Goal: Transaction & Acquisition: Purchase product/service

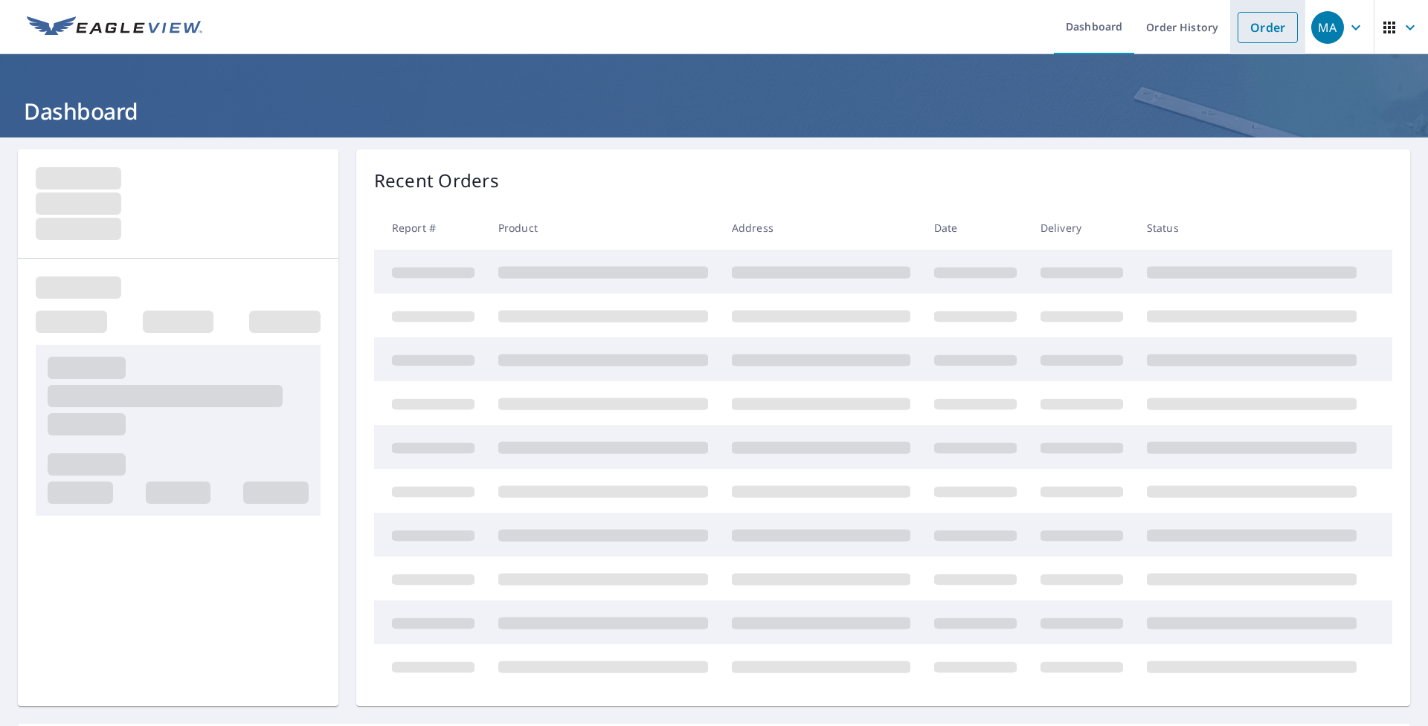
click at [1241, 37] on link "Order" at bounding box center [1267, 27] width 60 height 31
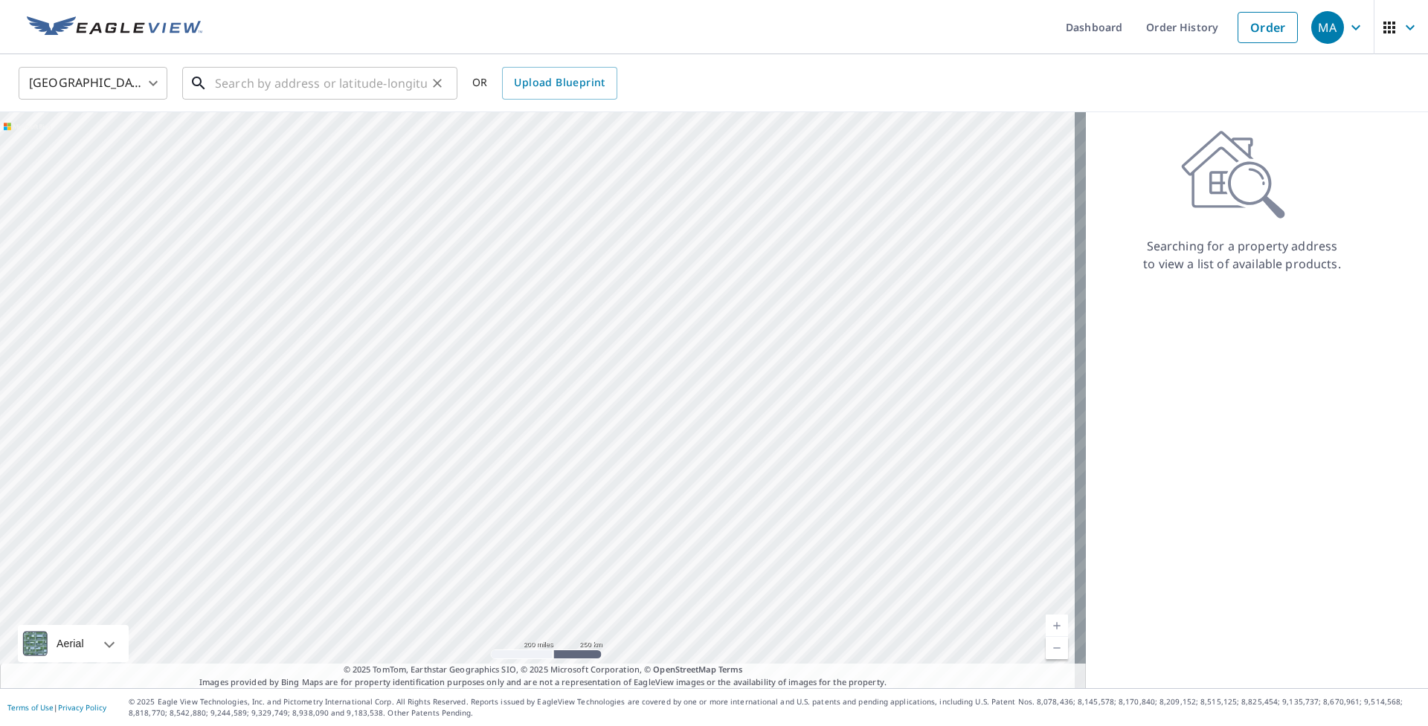
click at [384, 96] on input "text" at bounding box center [321, 83] width 212 height 42
paste input "[STREET_ADDRESS][PERSON_NAME][PERSON_NAME]"
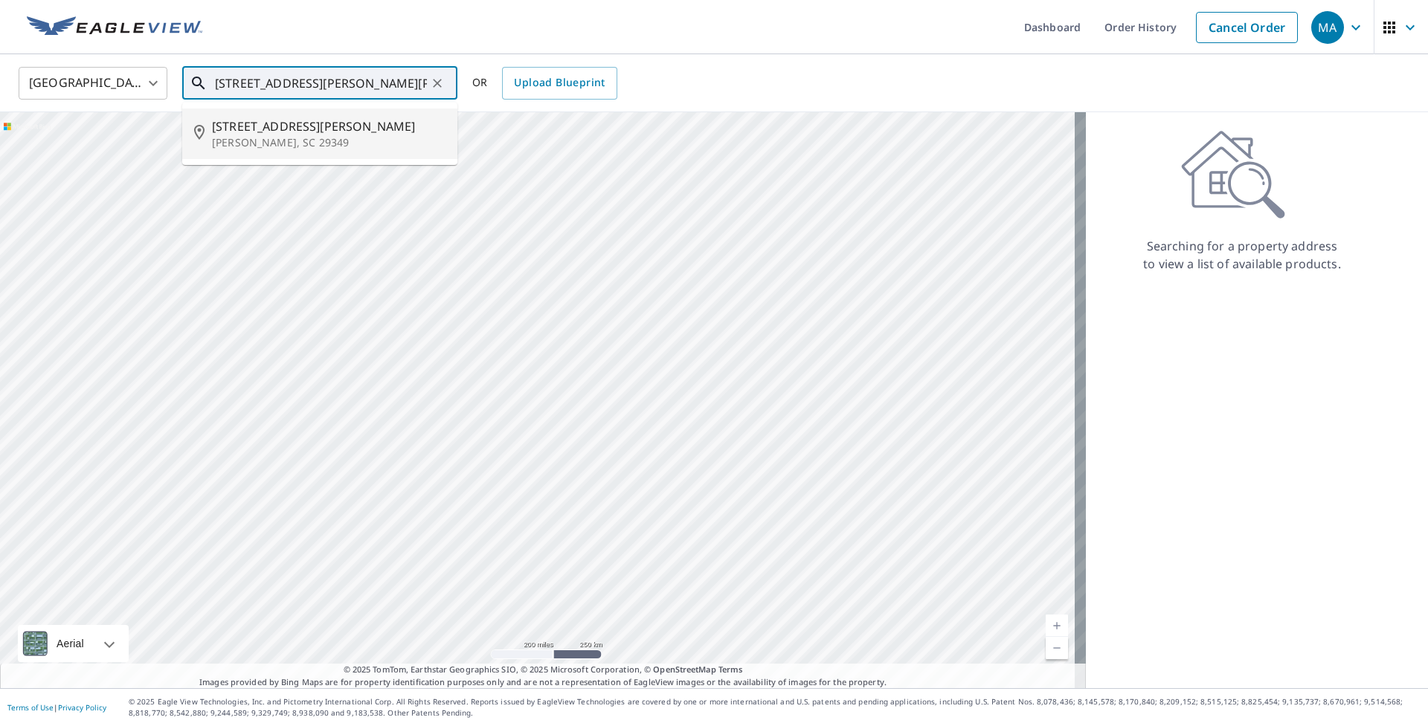
click at [345, 122] on span "[STREET_ADDRESS][PERSON_NAME]" at bounding box center [328, 126] width 233 height 18
type input "[STREET_ADDRESS][PERSON_NAME][PERSON_NAME]"
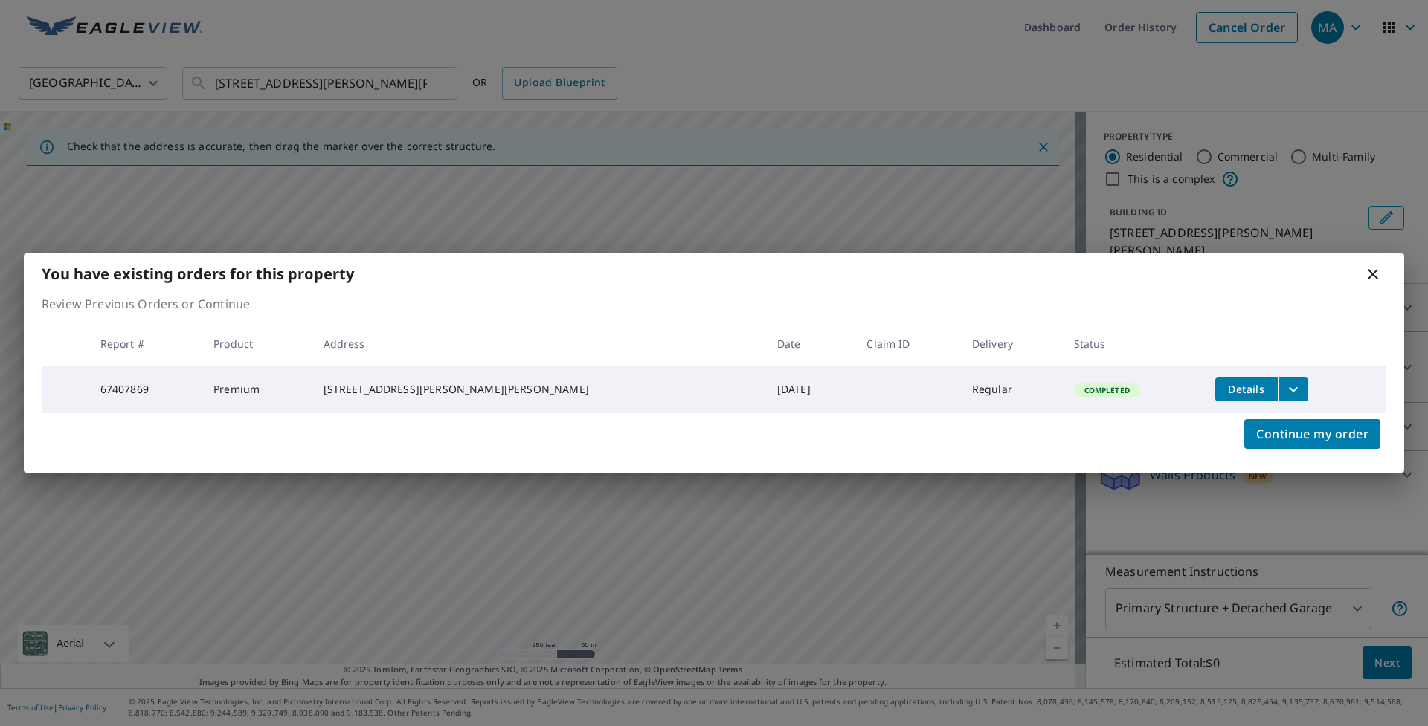
click at [1366, 275] on icon at bounding box center [1373, 274] width 18 height 18
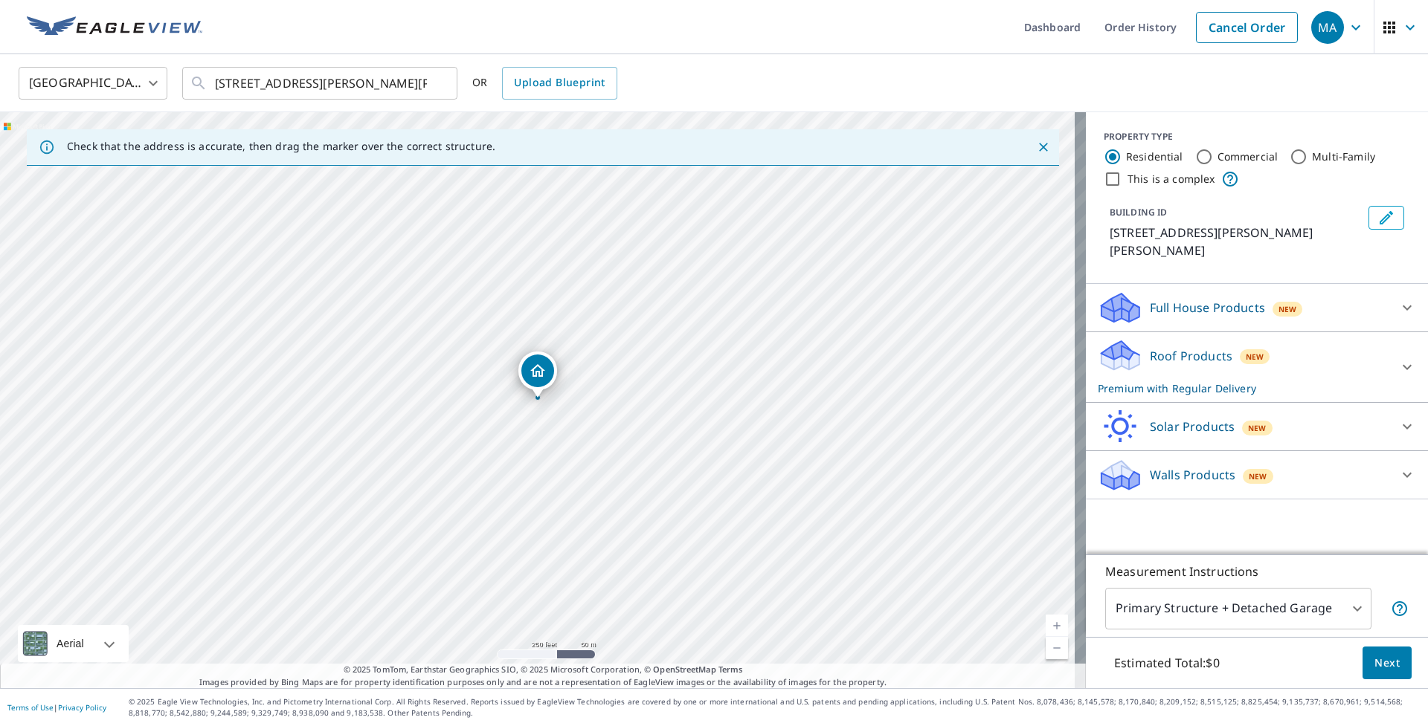
click at [1172, 347] on p "Roof Products" at bounding box center [1190, 356] width 83 height 18
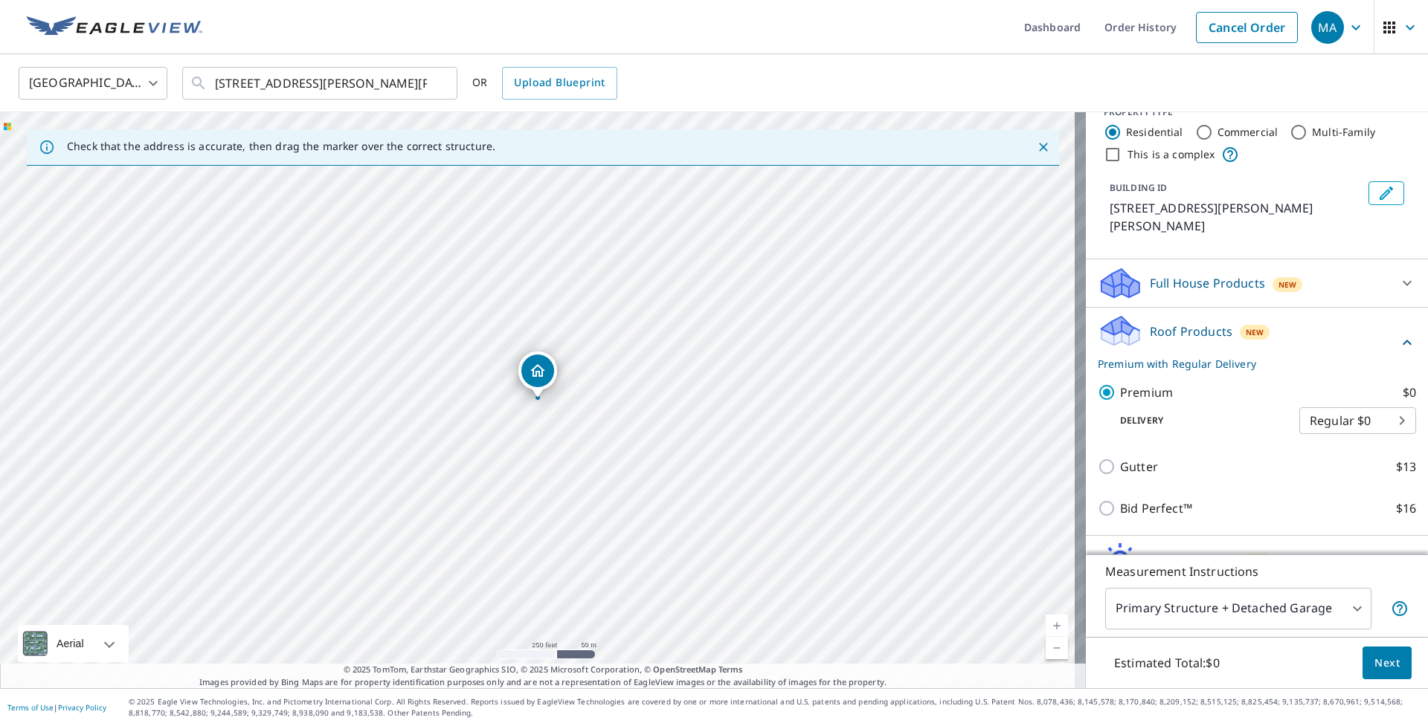
scroll to position [83, 0]
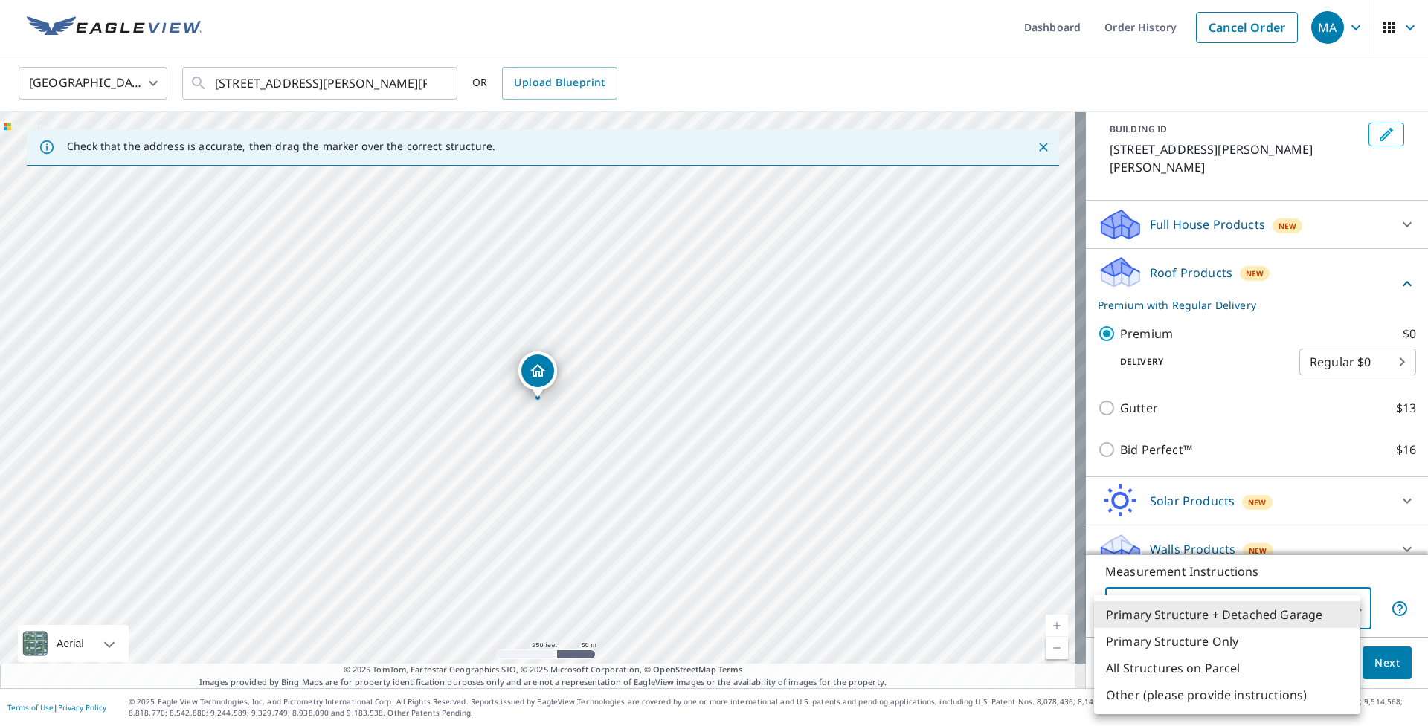
click at [1235, 607] on body "MA MA Dashboard Order History Cancel Order MA [GEOGRAPHIC_DATA] [GEOGRAPHIC_DAT…" at bounding box center [714, 363] width 1428 height 726
click at [1224, 641] on li "Primary Structure Only" at bounding box center [1227, 641] width 266 height 27
type input "2"
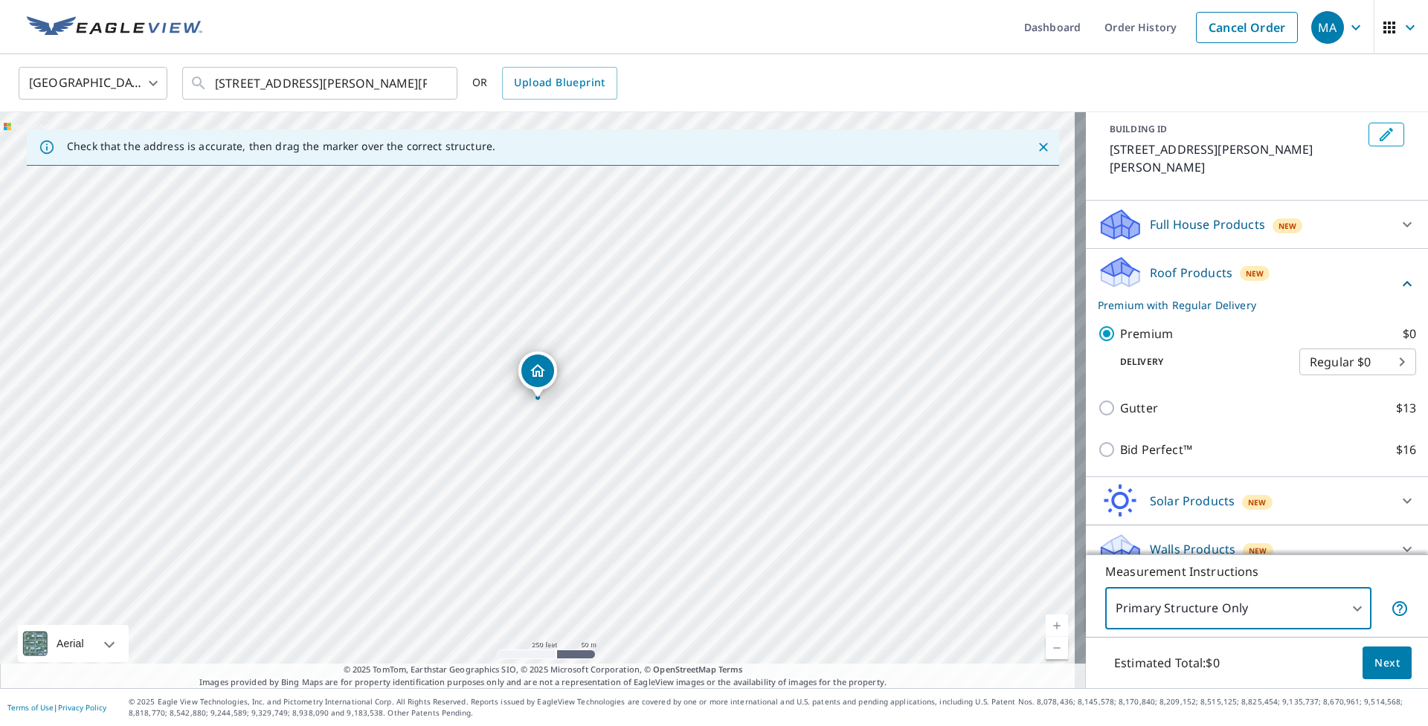
click at [1374, 657] on span "Next" at bounding box center [1386, 663] width 25 height 19
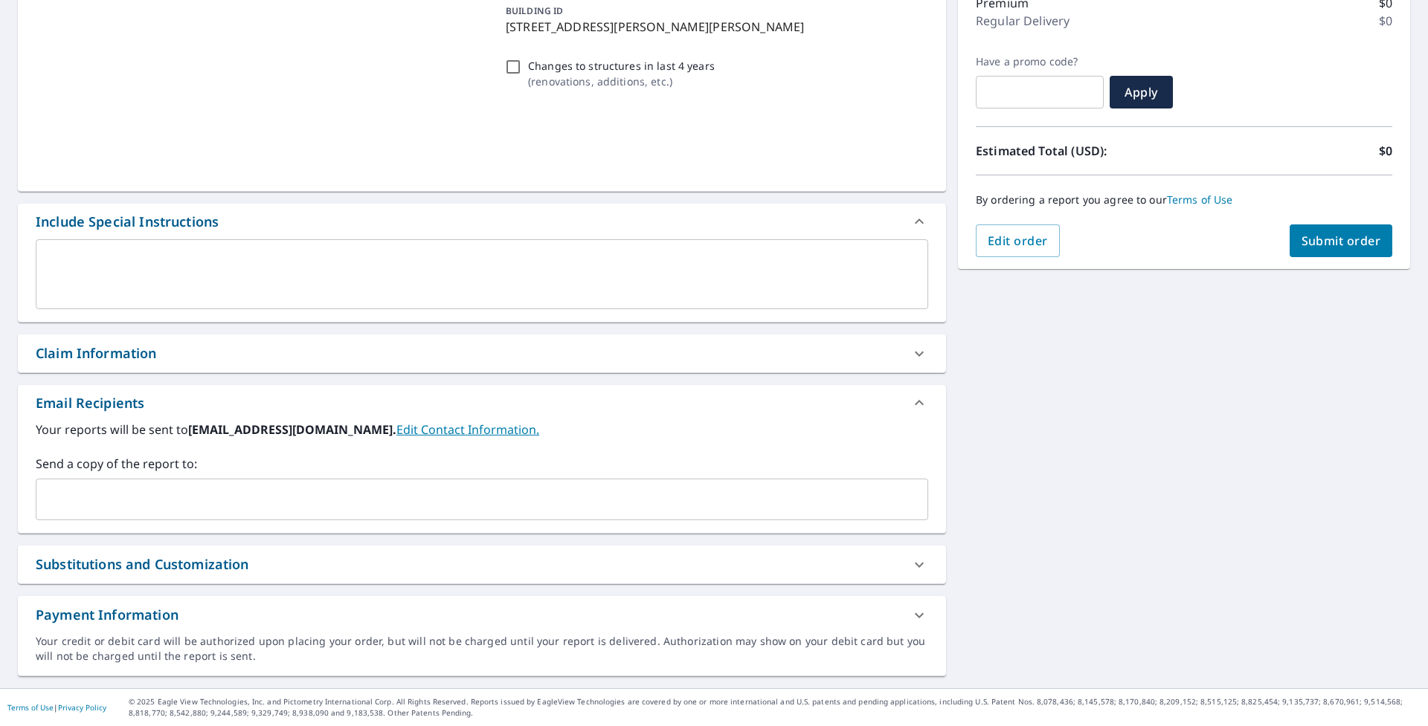
scroll to position [205, 0]
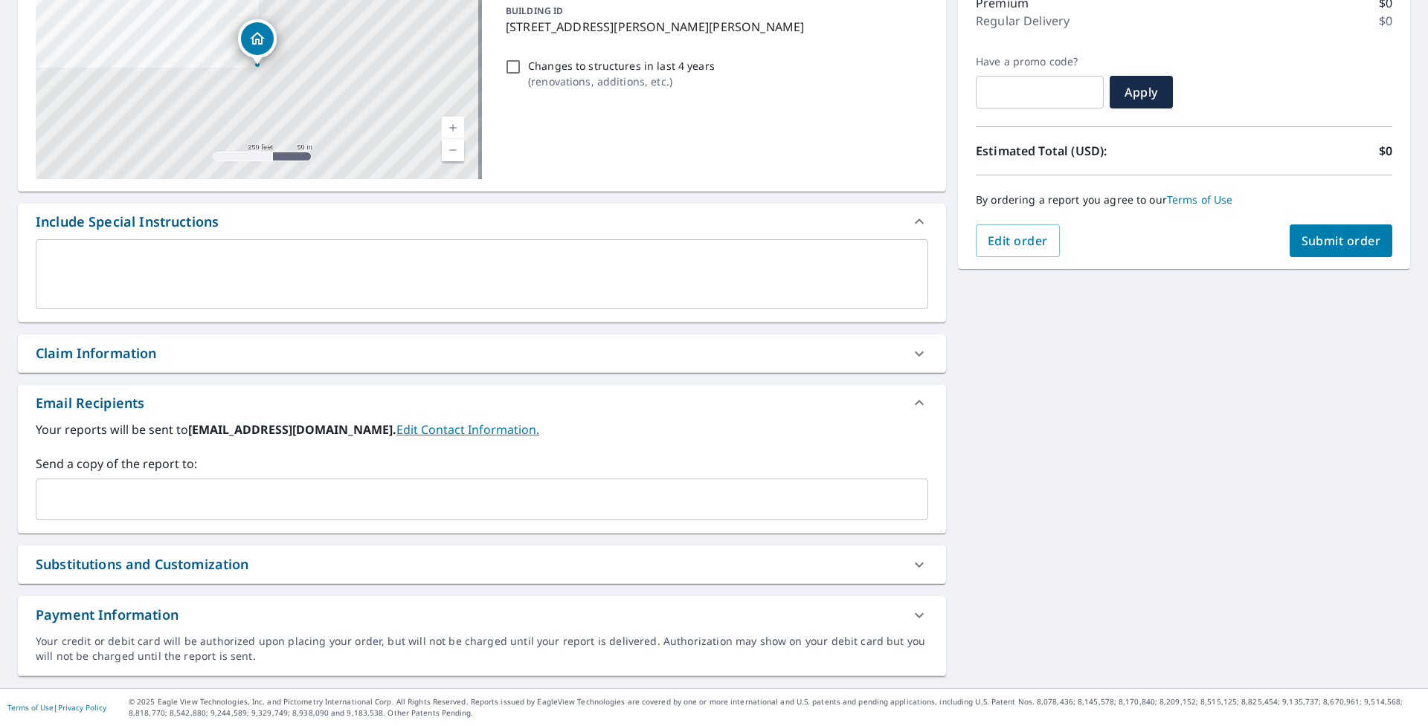
click at [158, 479] on div "​" at bounding box center [482, 500] width 892 height 42
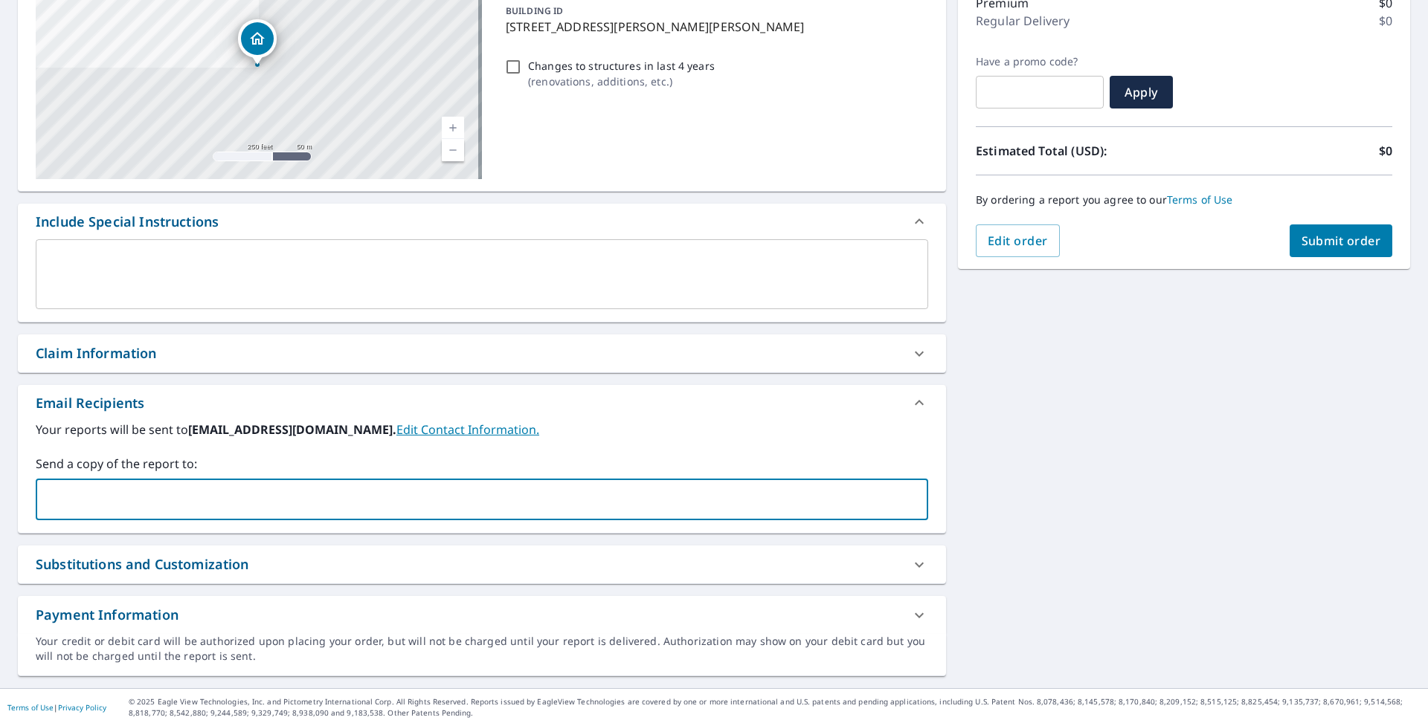
scroll to position [0, 0]
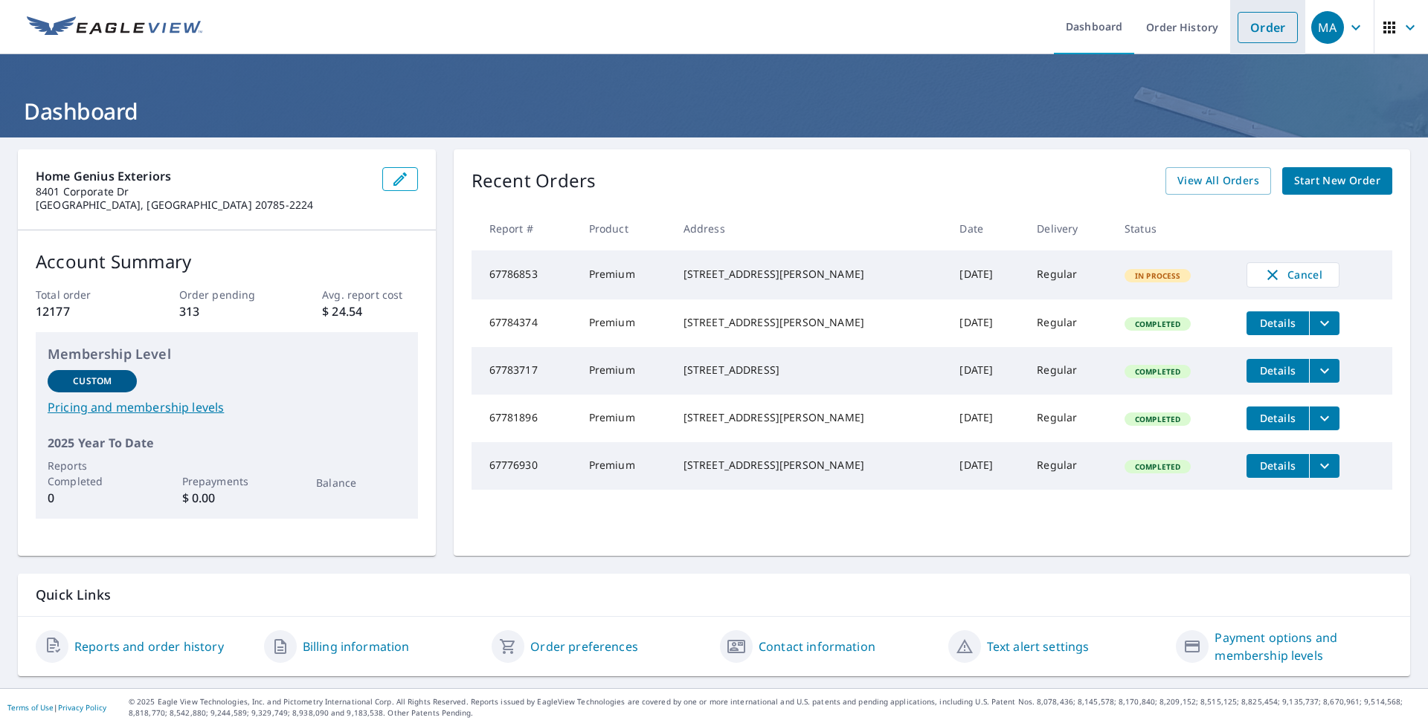
click at [1261, 30] on link "Order" at bounding box center [1267, 27] width 60 height 31
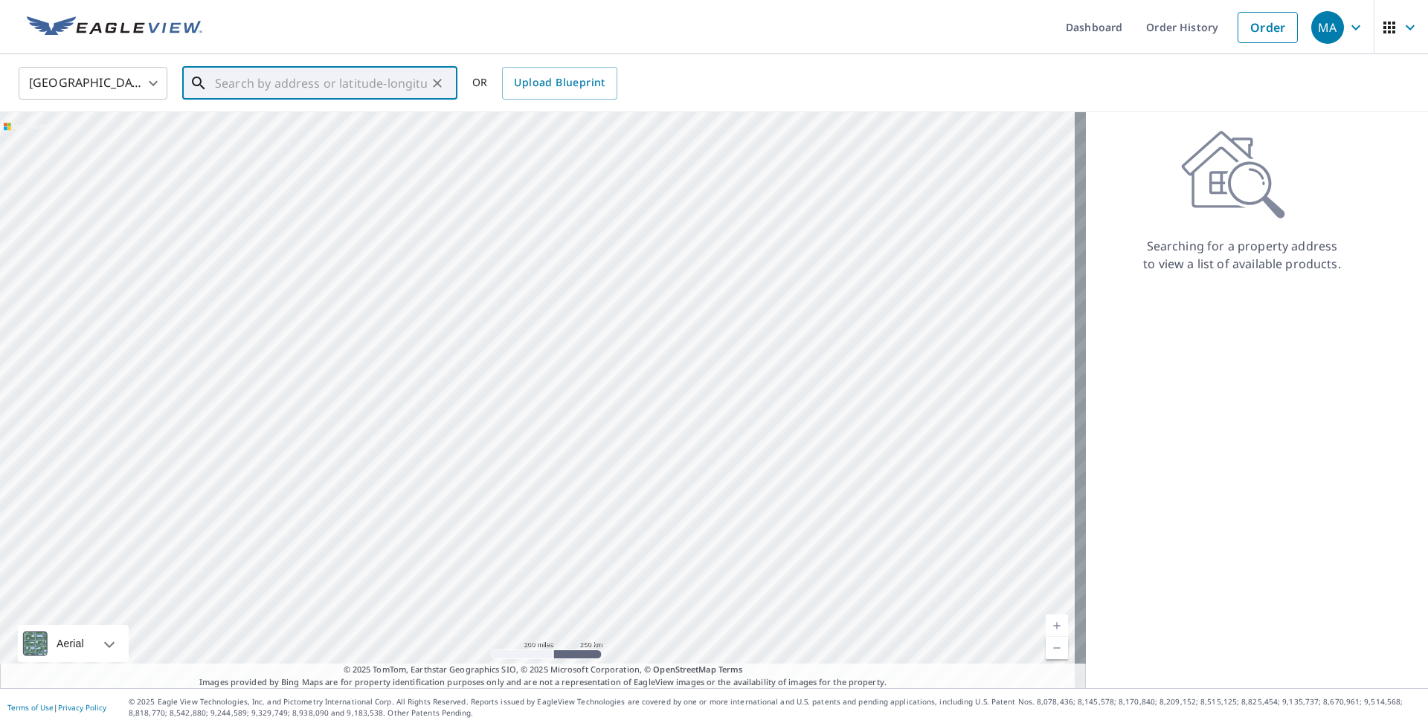
click at [359, 80] on input "text" at bounding box center [321, 83] width 212 height 42
paste input "226 Cabin Trail Seagrove, NC 27341"
type input "226 Cabin Trail Seagrove, NC 27341"
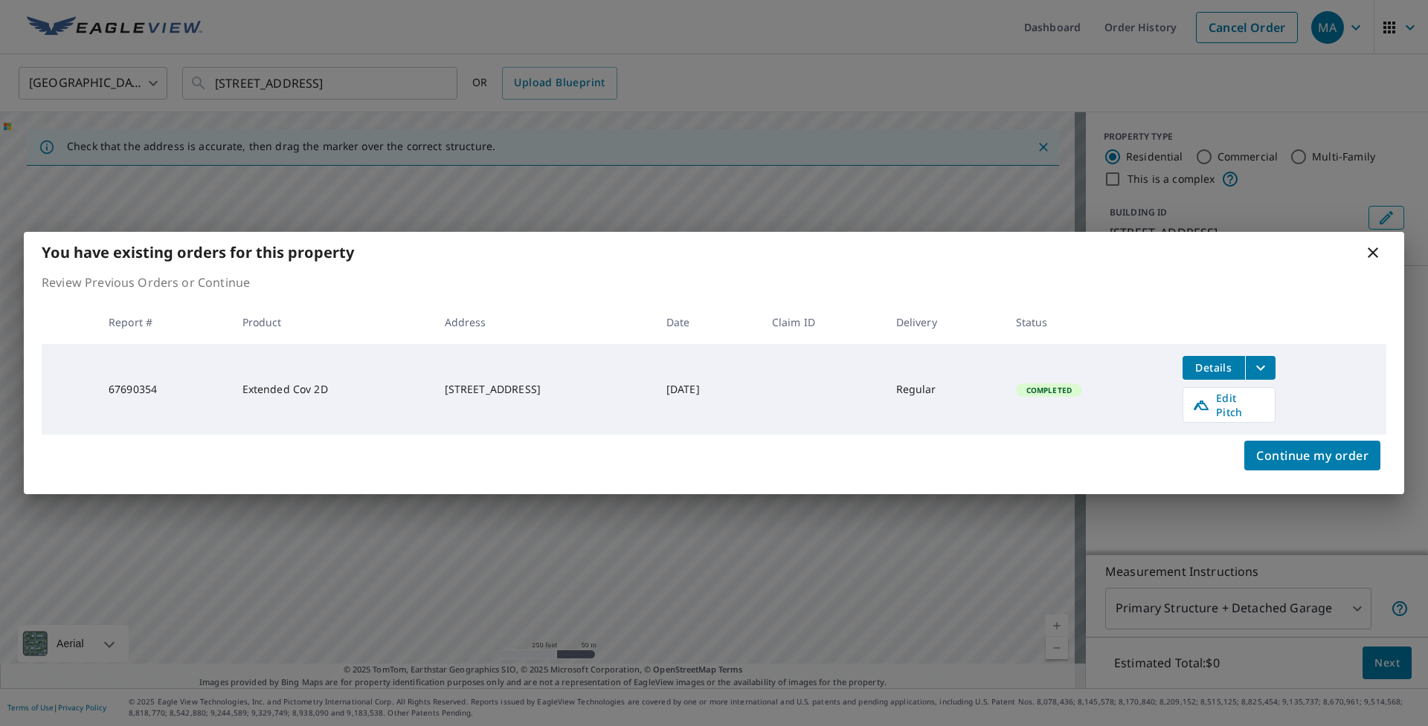
click at [1373, 261] on icon at bounding box center [1373, 253] width 18 height 18
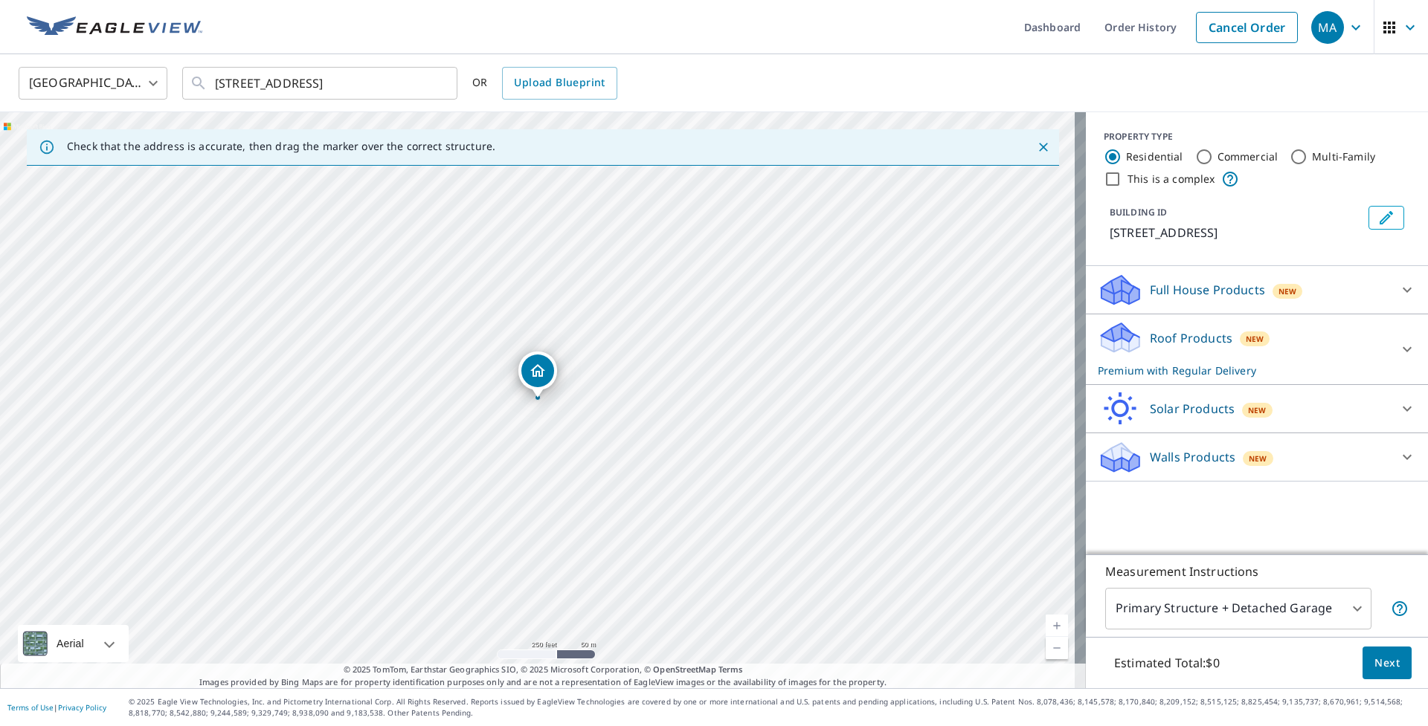
click at [1190, 342] on p "Roof Products" at bounding box center [1190, 338] width 83 height 18
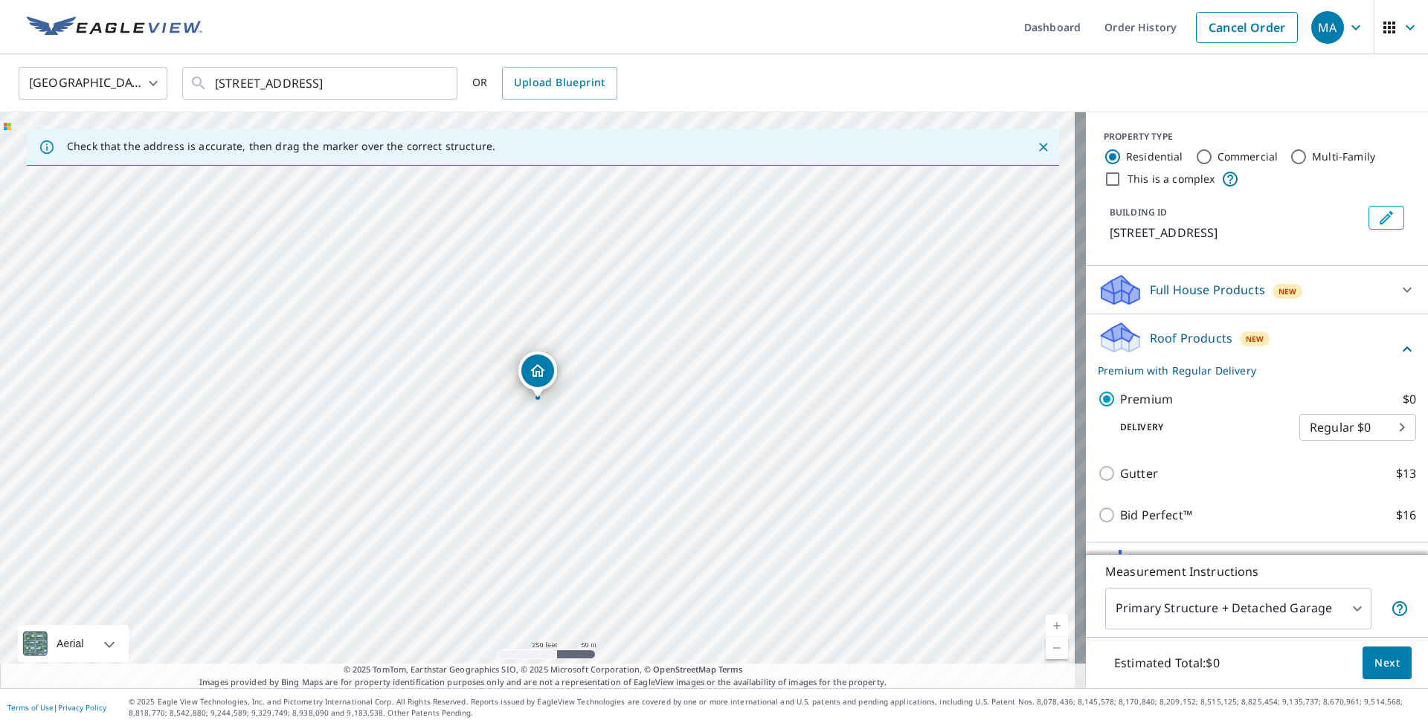
scroll to position [85, 0]
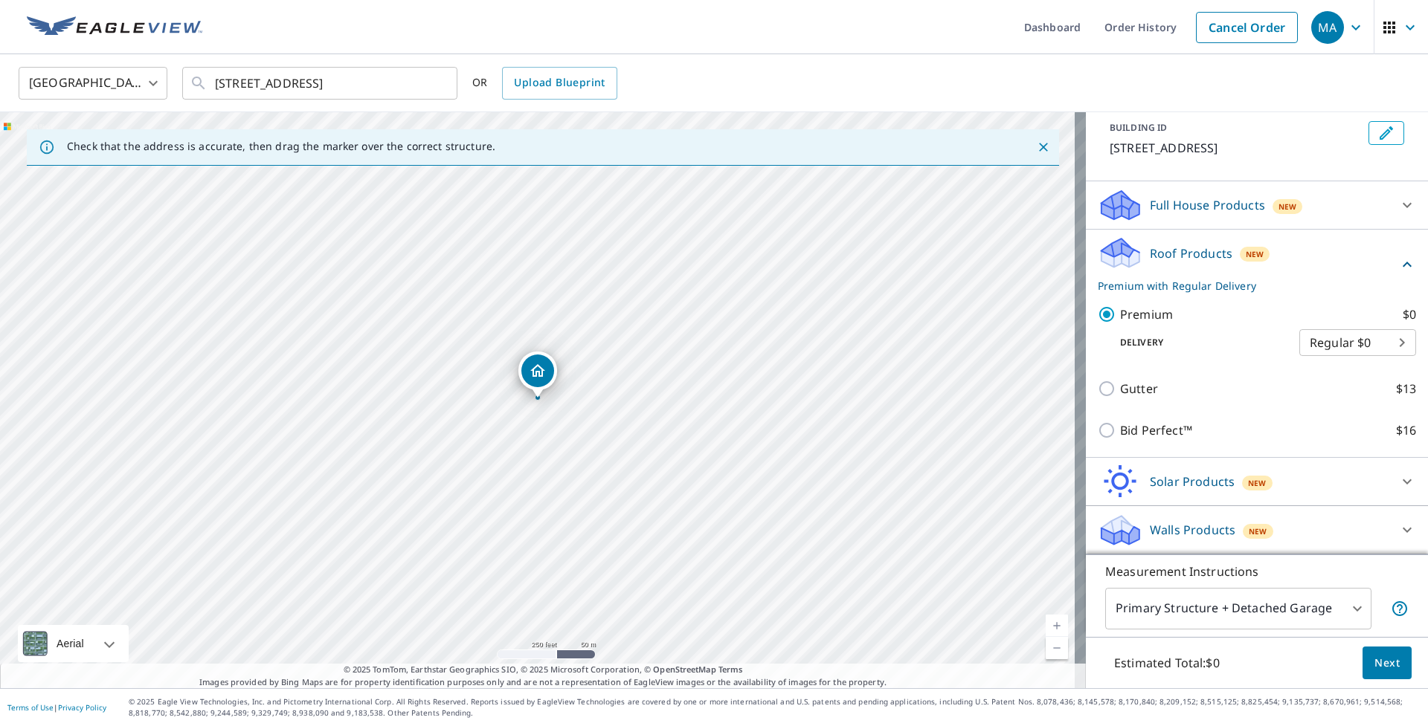
click at [1161, 258] on p "Roof Products" at bounding box center [1190, 254] width 83 height 18
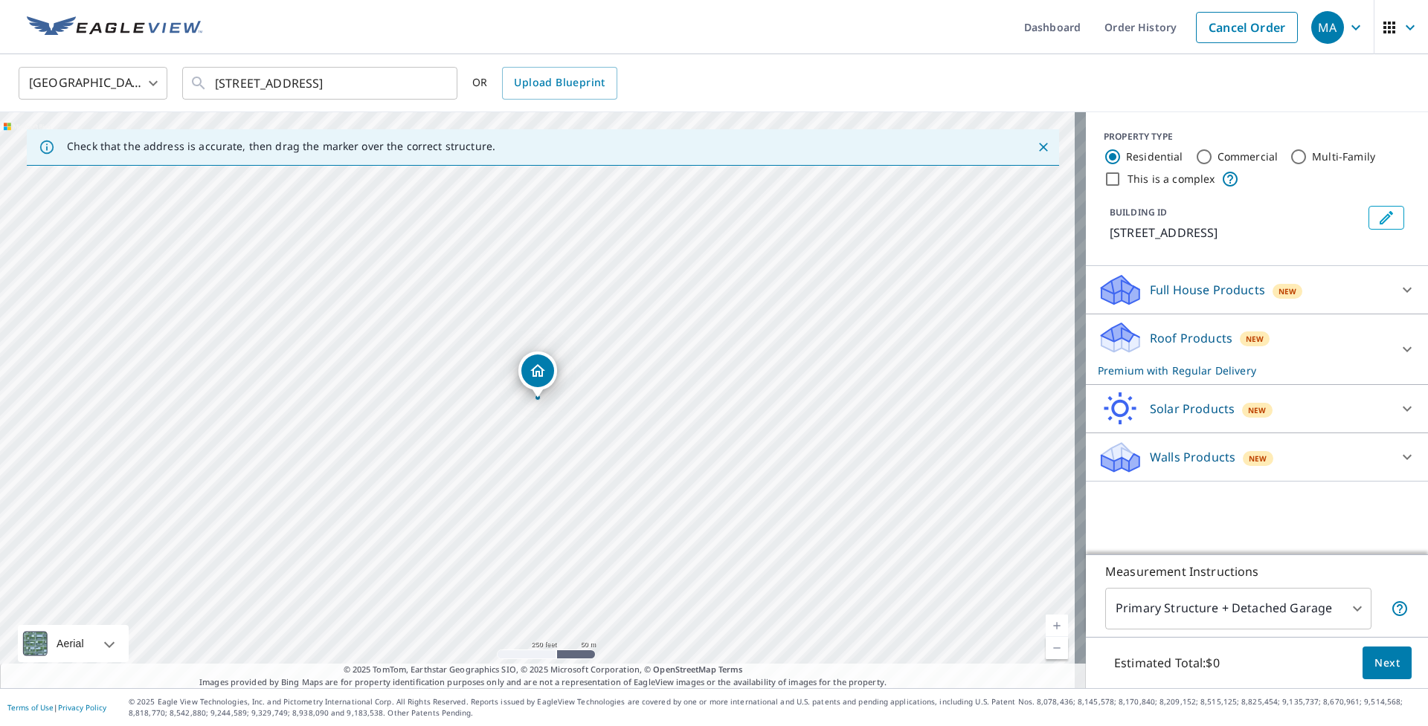
scroll to position [0, 0]
click at [1202, 607] on body "MA MA Dashboard Order History Cancel Order MA United States US ​ 226 Cabin Trai…" at bounding box center [714, 363] width 1428 height 726
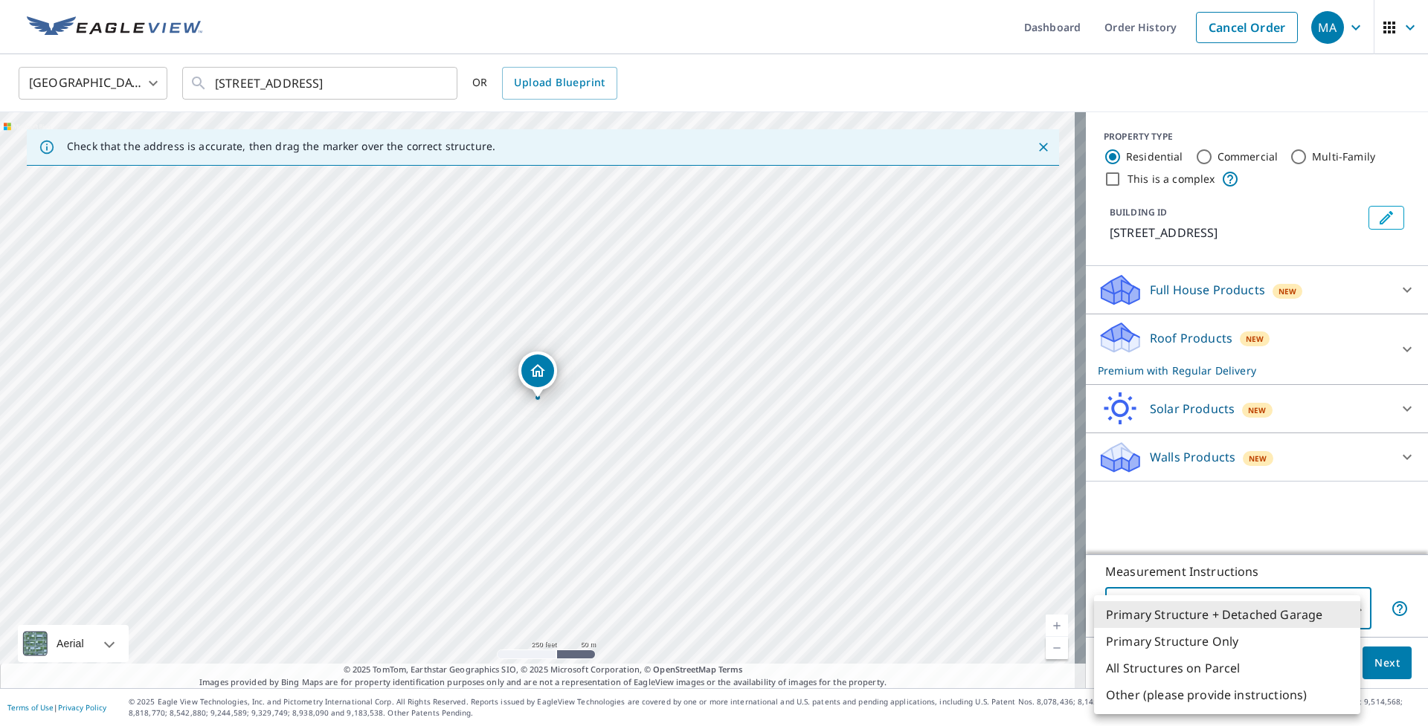
click at [1200, 639] on li "Primary Structure Only" at bounding box center [1227, 641] width 266 height 27
click at [1234, 612] on body "MA MA Dashboard Order History Cancel Order MA United States US ​ 226 Cabin Trai…" at bounding box center [714, 363] width 1428 height 726
click at [1229, 619] on li "Primary Structure + Detached Garage" at bounding box center [1227, 615] width 266 height 27
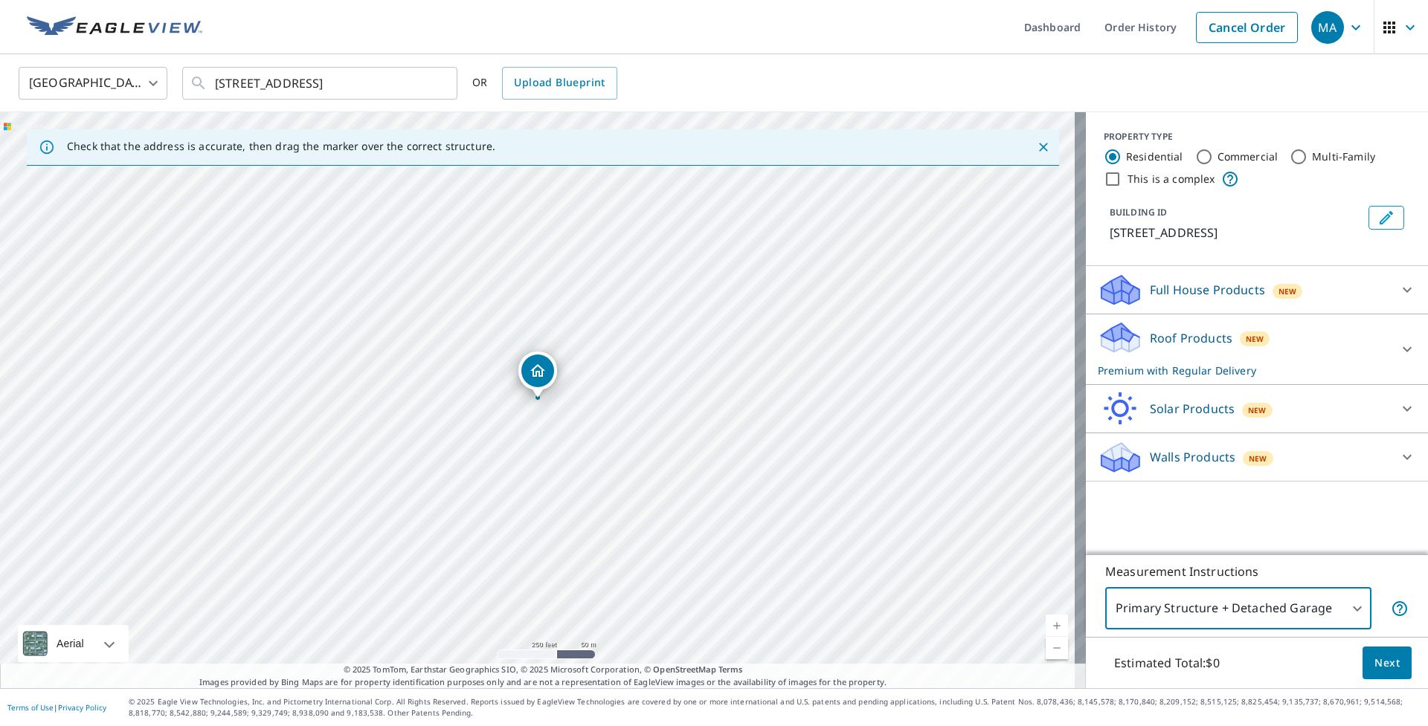
click at [1220, 608] on body "MA MA Dashboard Order History Cancel Order MA United States US ​ 226 Cabin Trai…" at bounding box center [714, 363] width 1428 height 726
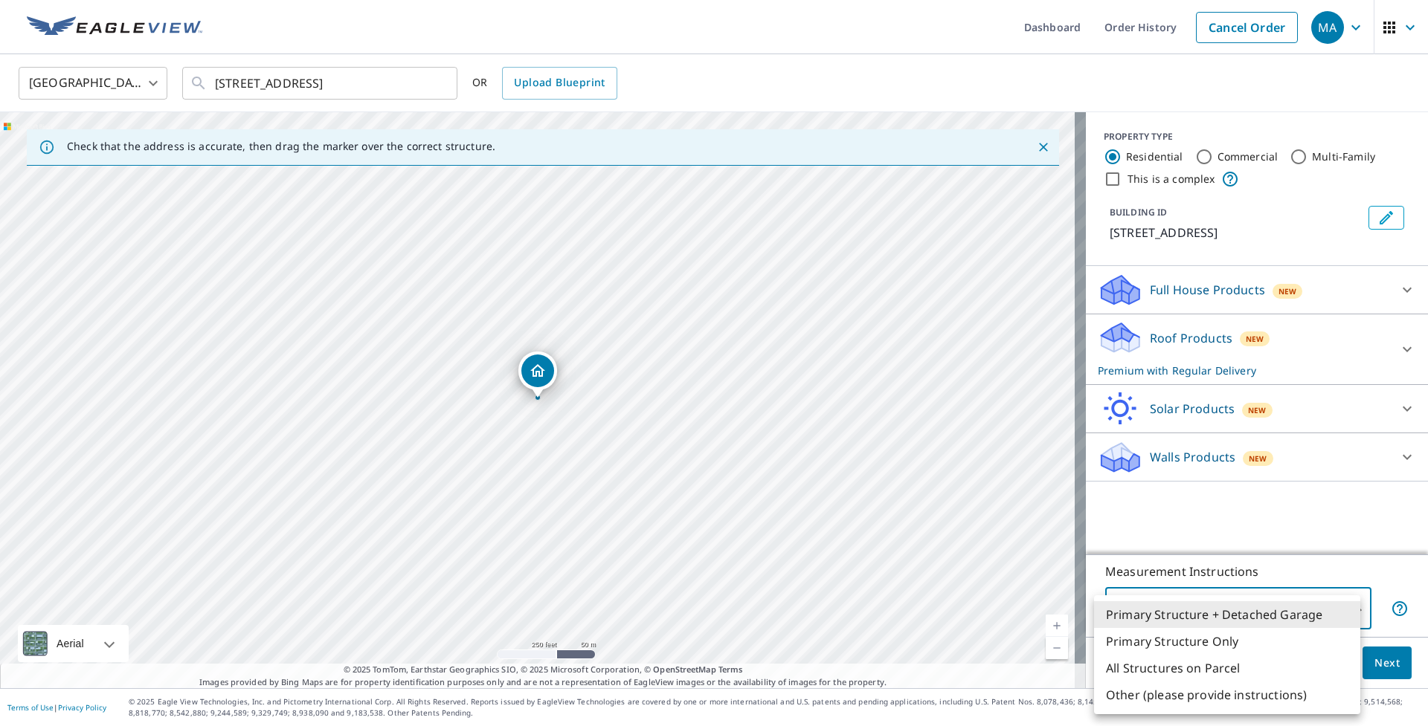
click at [1207, 641] on li "Primary Structure Only" at bounding box center [1227, 641] width 266 height 27
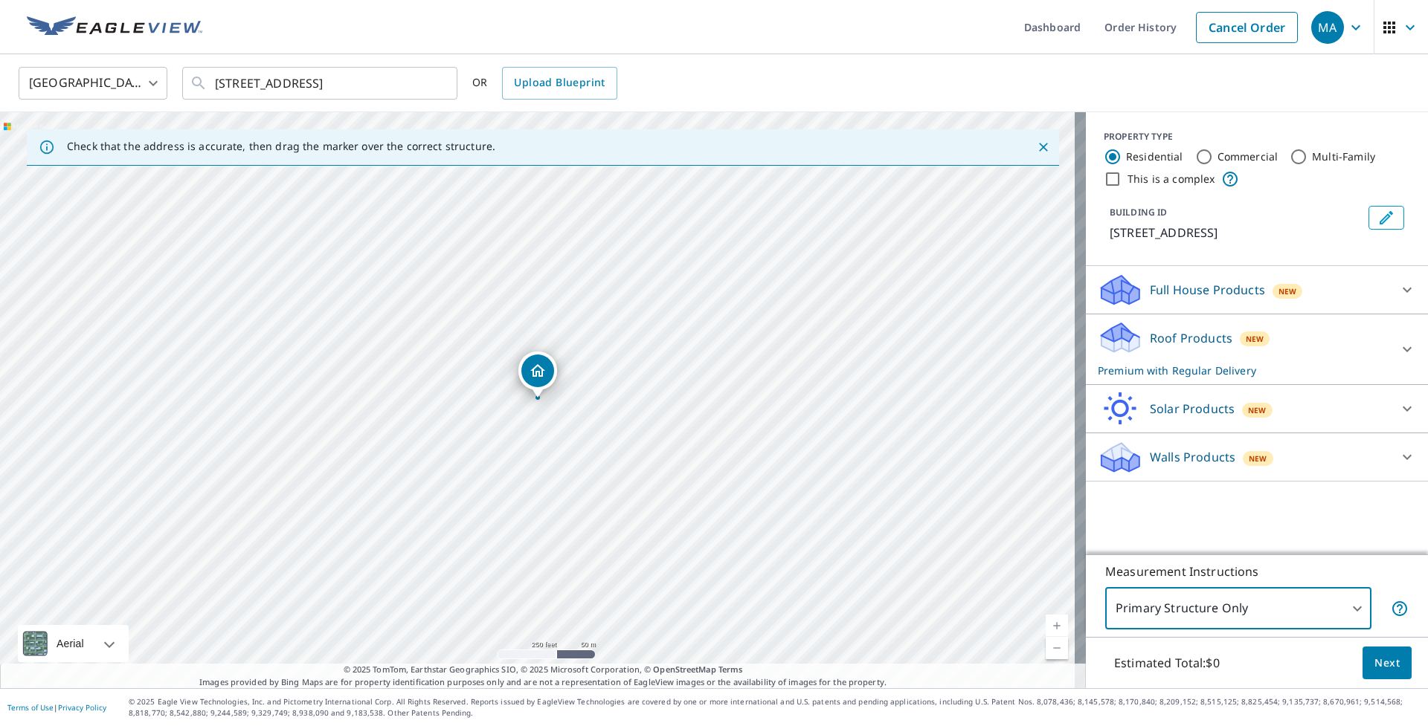
click at [1228, 609] on body "MA MA Dashboard Order History Cancel Order MA United States US ​ 226 Cabin Trai…" at bounding box center [714, 363] width 1428 height 726
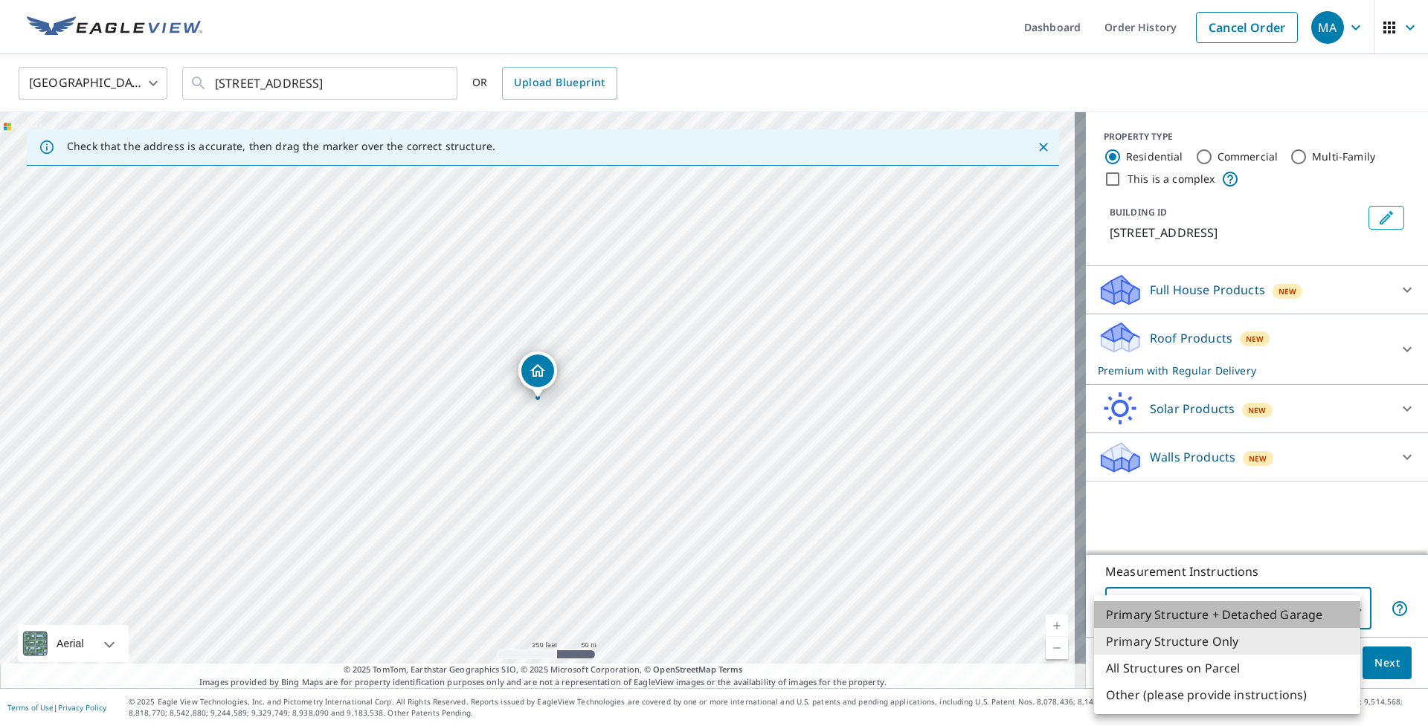
click at [1228, 610] on li "Primary Structure + Detached Garage" at bounding box center [1227, 615] width 266 height 27
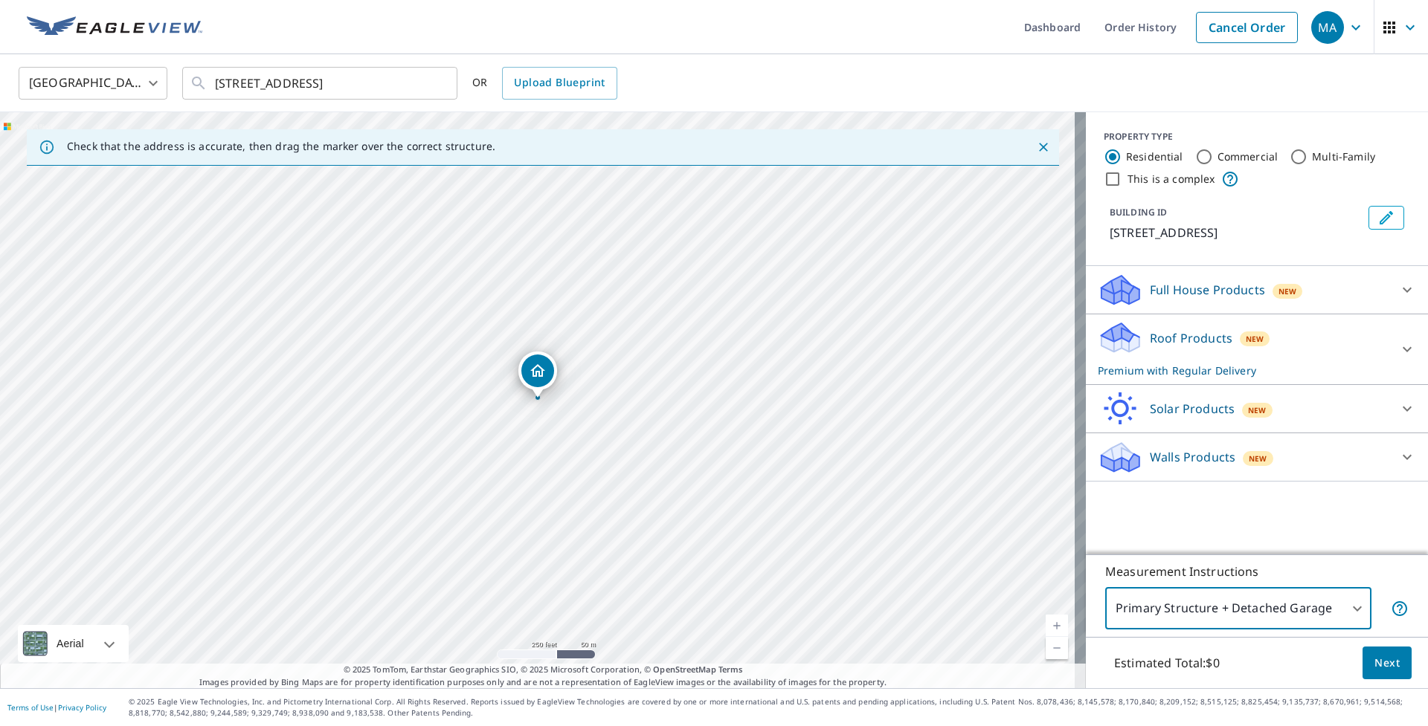
click at [1273, 616] on body "MA MA Dashboard Order History Cancel Order MA United States US ​ 226 Cabin Trai…" at bounding box center [714, 363] width 1428 height 726
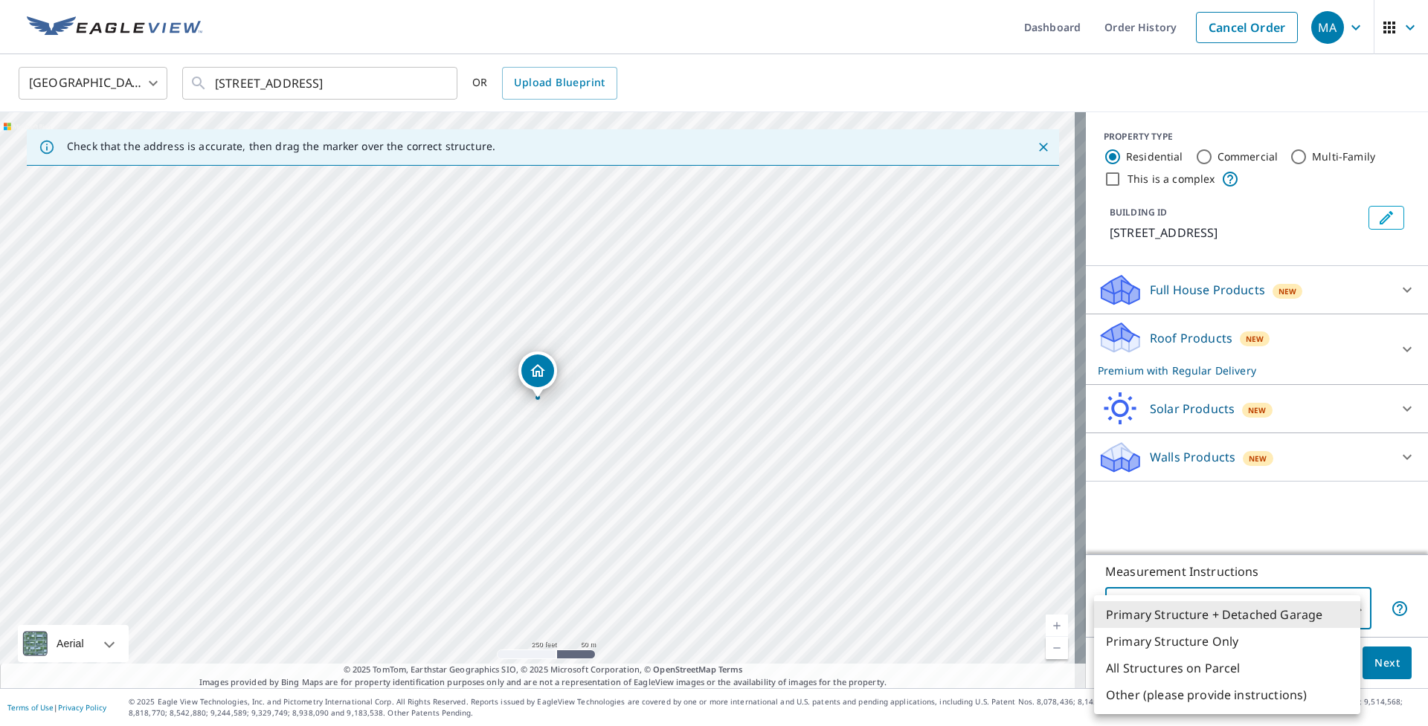
click at [1205, 644] on li "Primary Structure Only" at bounding box center [1227, 641] width 266 height 27
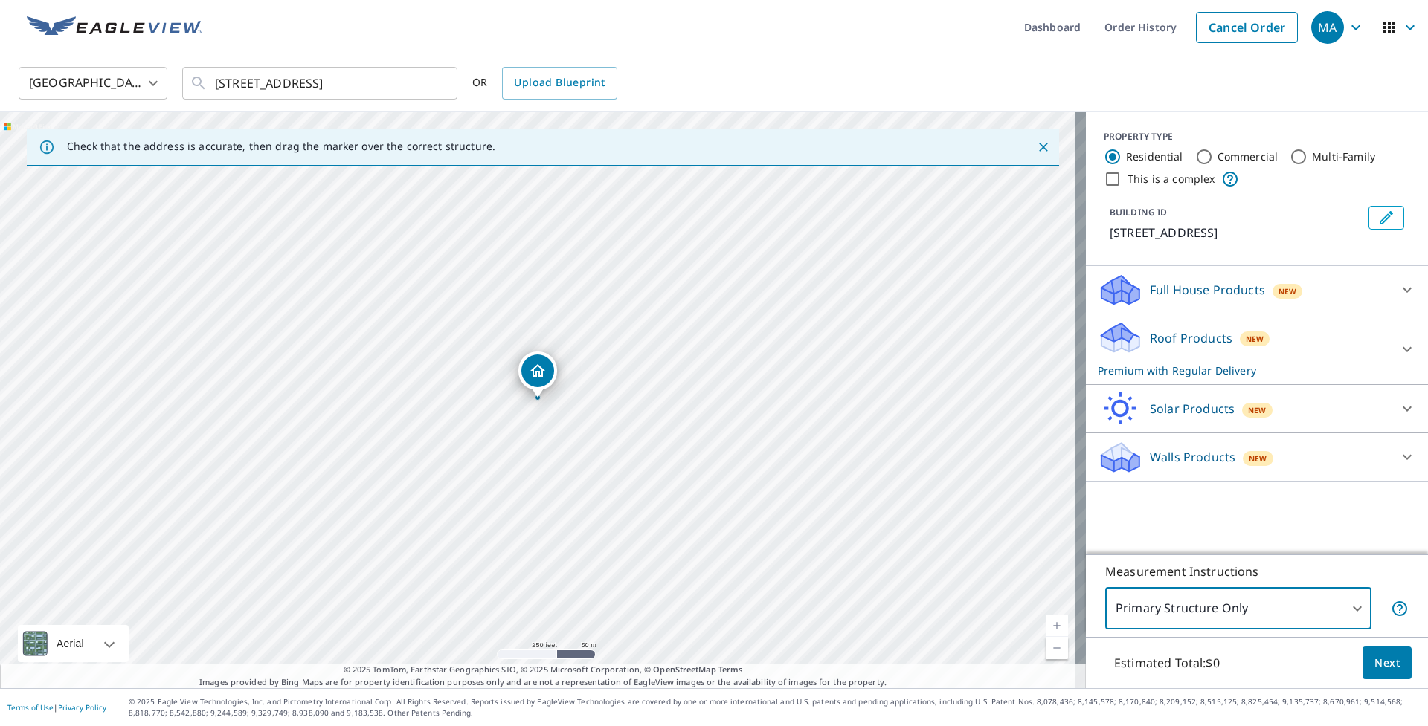
click at [1237, 622] on body "MA MA Dashboard Order History Cancel Order MA United States US ​ 226 Cabin Trai…" at bounding box center [714, 363] width 1428 height 726
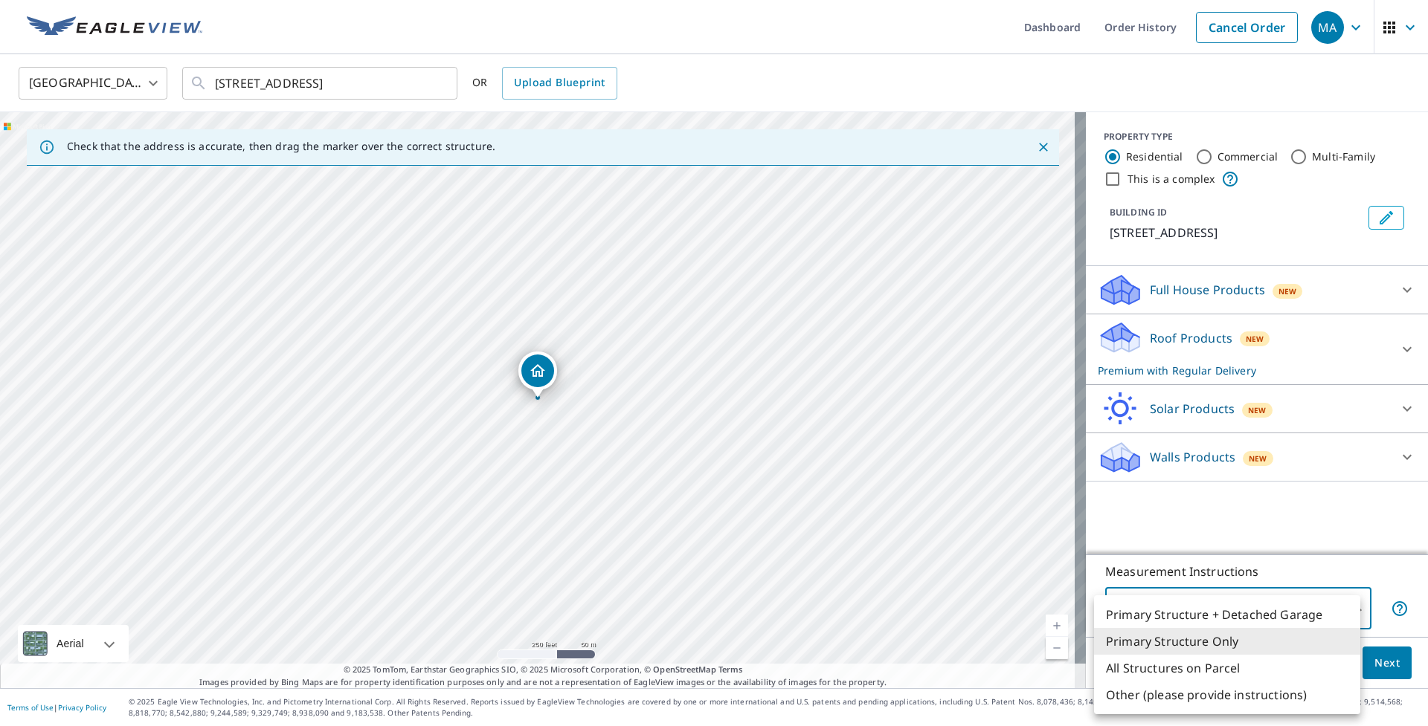
click at [1217, 616] on li "Primary Structure + Detached Garage" at bounding box center [1227, 615] width 266 height 27
click at [1233, 617] on body "MA MA Dashboard Order History Cancel Order MA United States US ​ 226 Cabin Trai…" at bounding box center [714, 363] width 1428 height 726
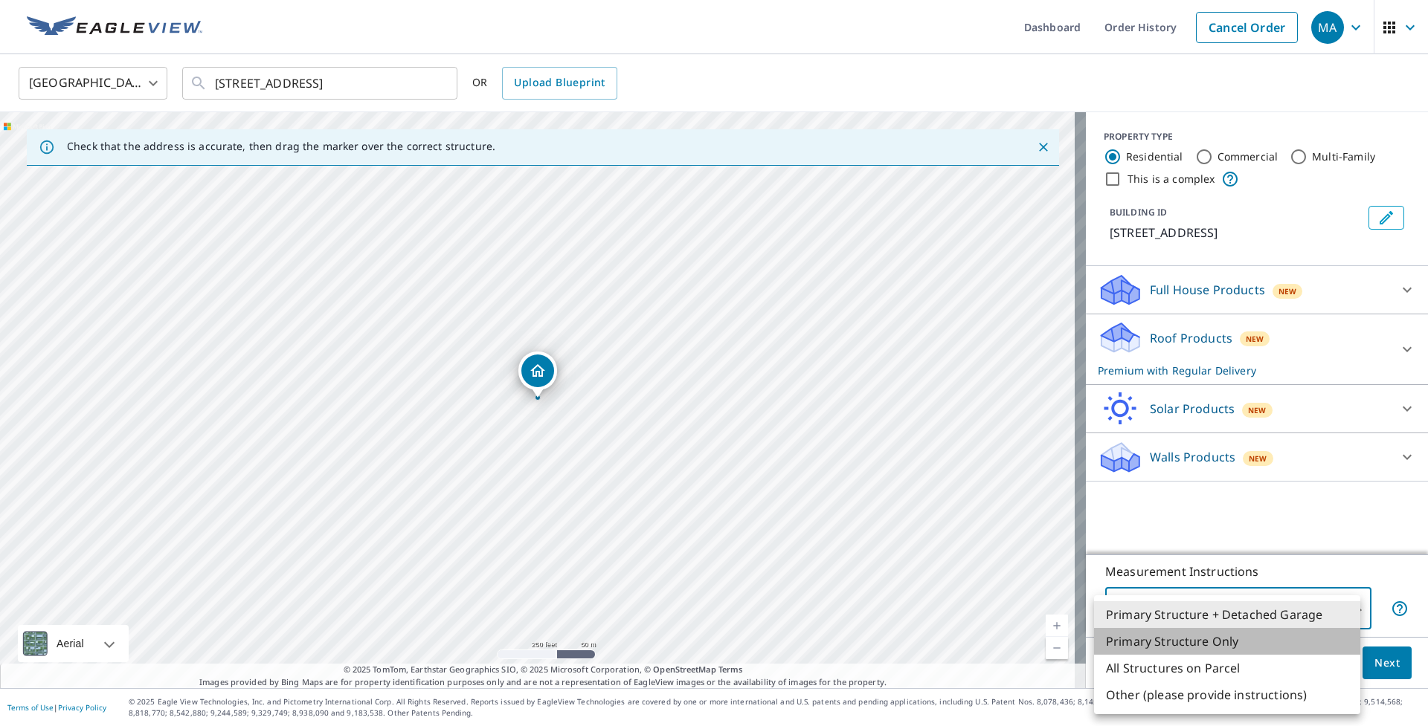
click at [1226, 639] on li "Primary Structure Only" at bounding box center [1227, 641] width 266 height 27
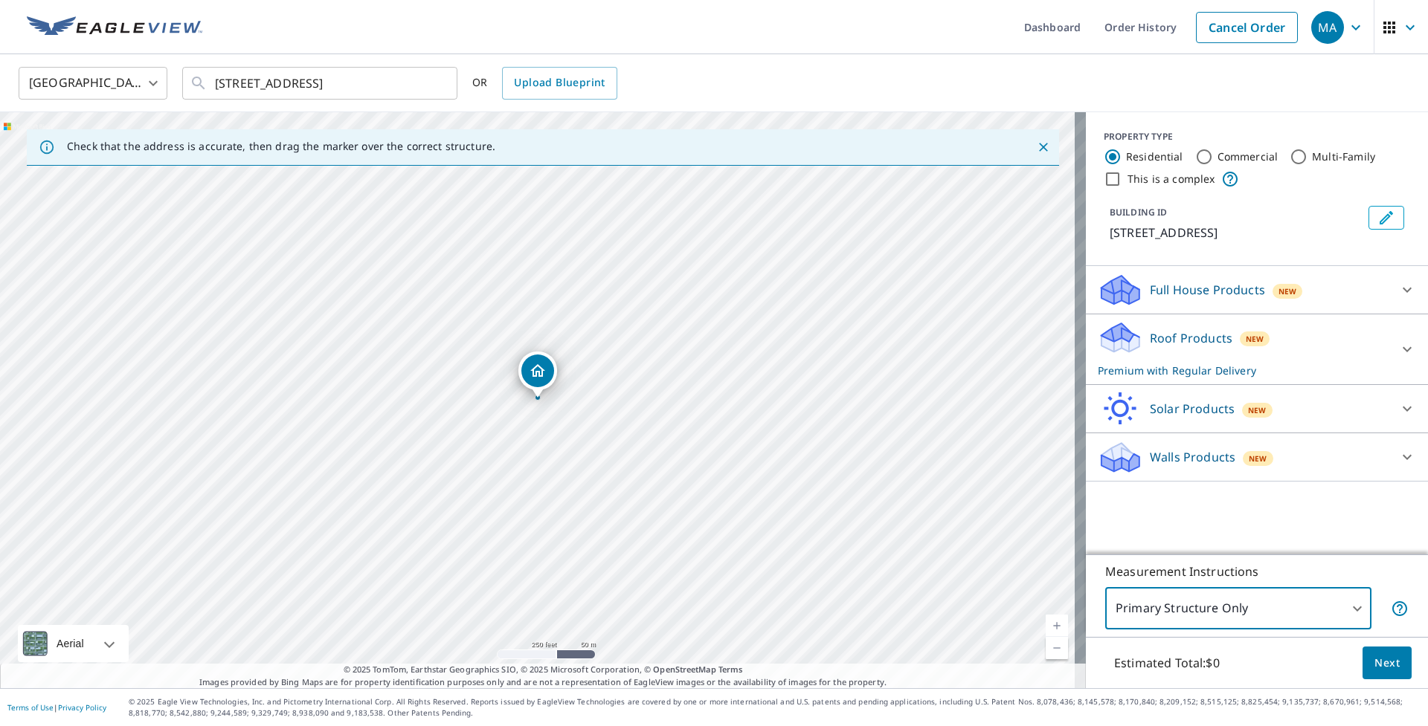
click at [1232, 612] on body "MA MA Dashboard Order History Cancel Order MA United States US ​ 226 Cabin Trai…" at bounding box center [714, 363] width 1428 height 726
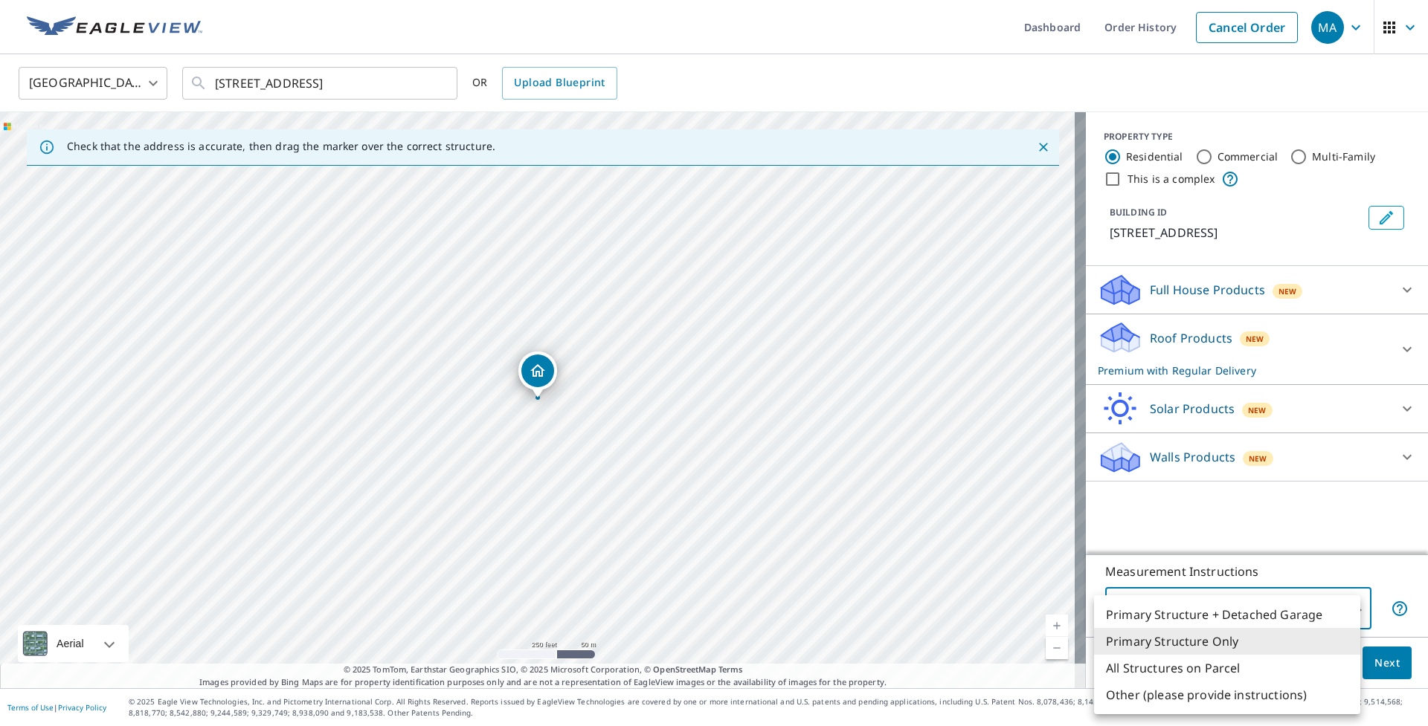
click at [1233, 616] on li "Primary Structure + Detached Garage" at bounding box center [1227, 615] width 266 height 27
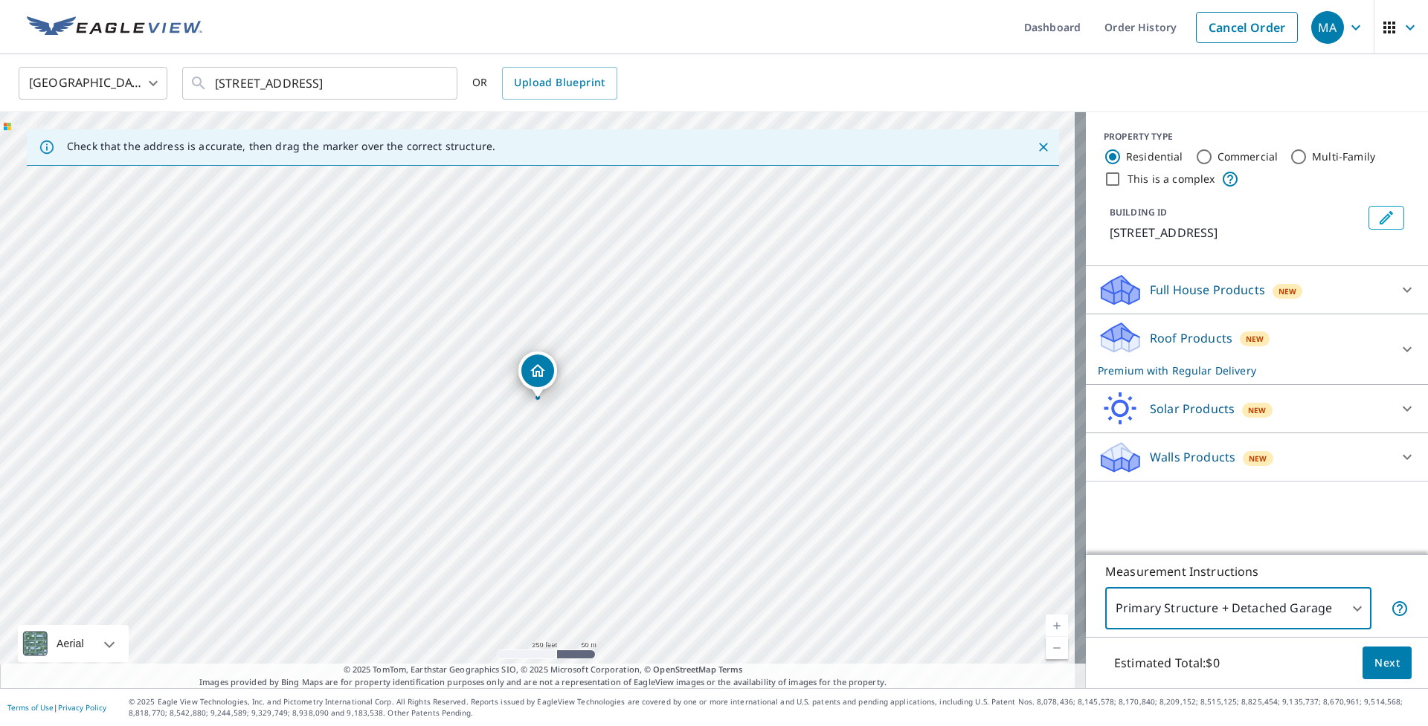
click at [1295, 615] on body "MA MA Dashboard Order History Cancel Order MA United States US ​ 226 Cabin Trai…" at bounding box center [714, 363] width 1428 height 726
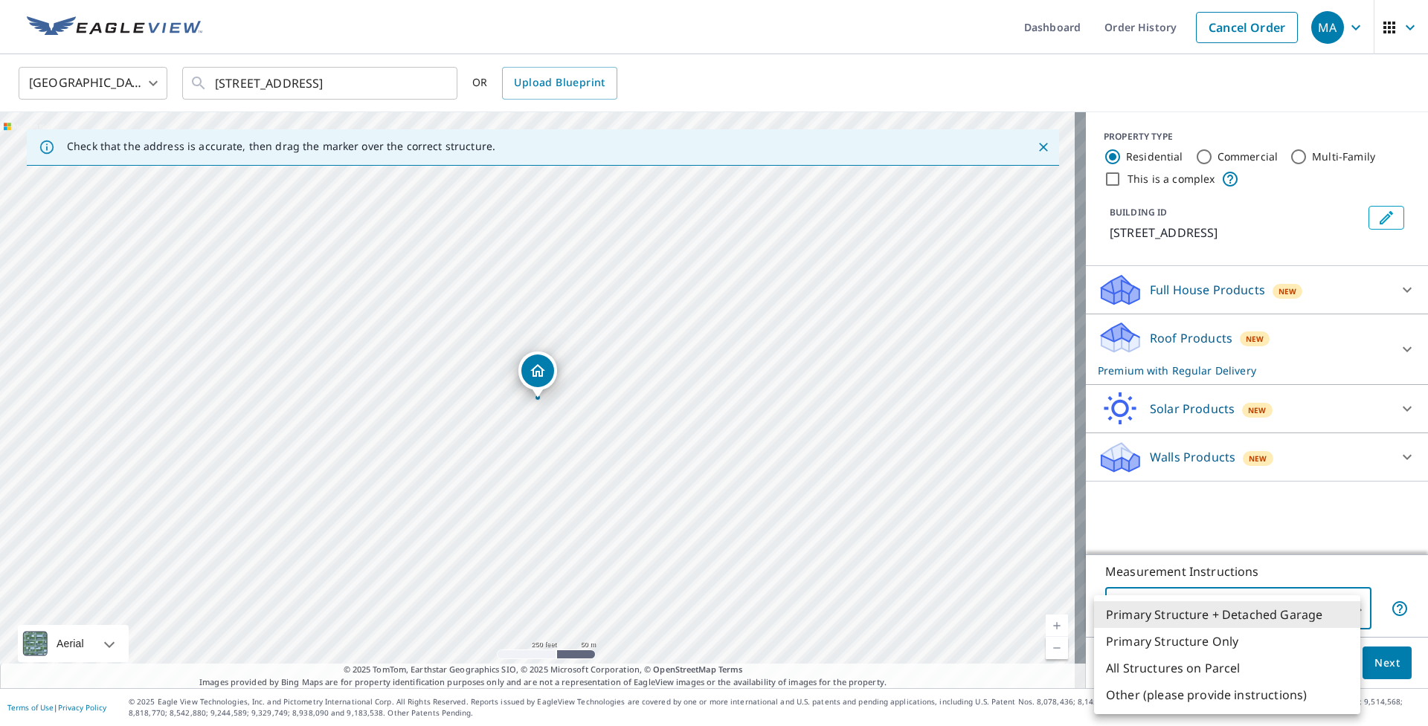
click at [1343, 571] on div at bounding box center [714, 363] width 1428 height 726
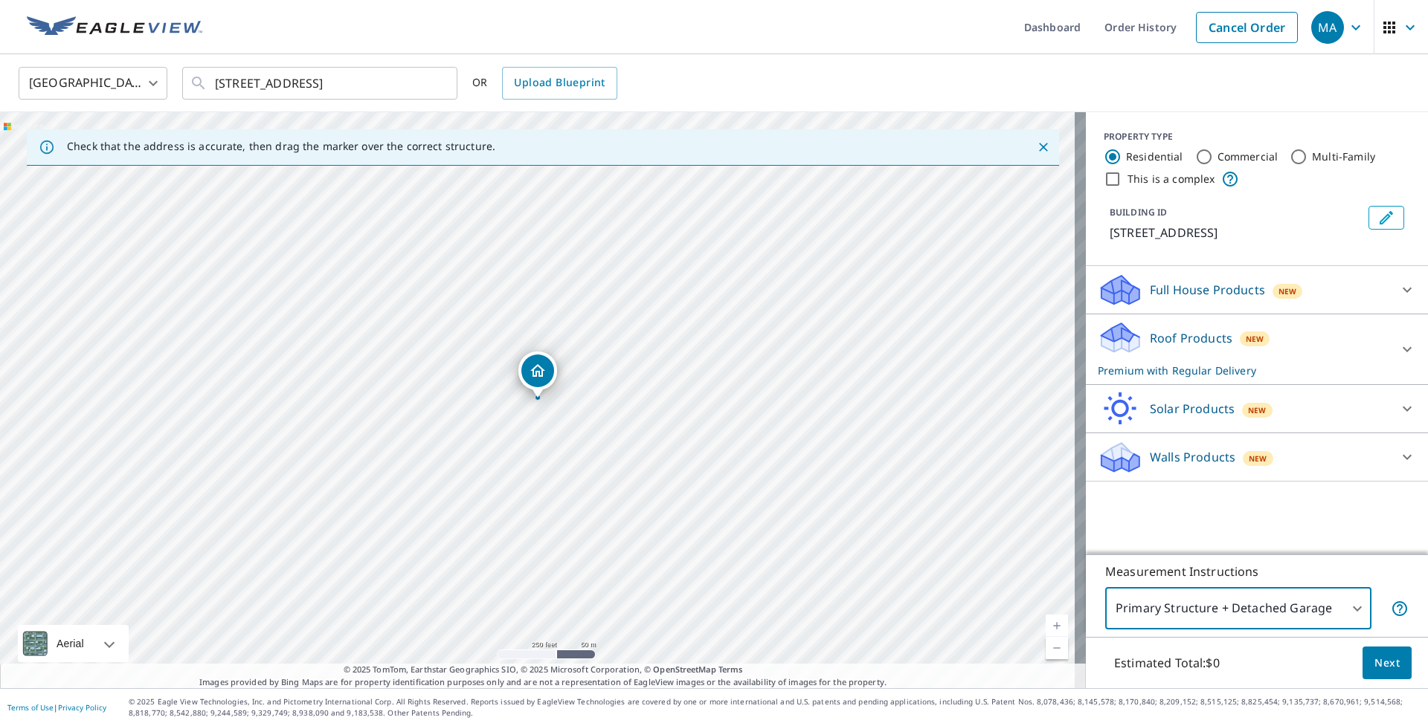
click at [1300, 604] on body "MA MA Dashboard Order History Cancel Order MA United States US ​ 226 Cabin Trai…" at bounding box center [714, 363] width 1428 height 726
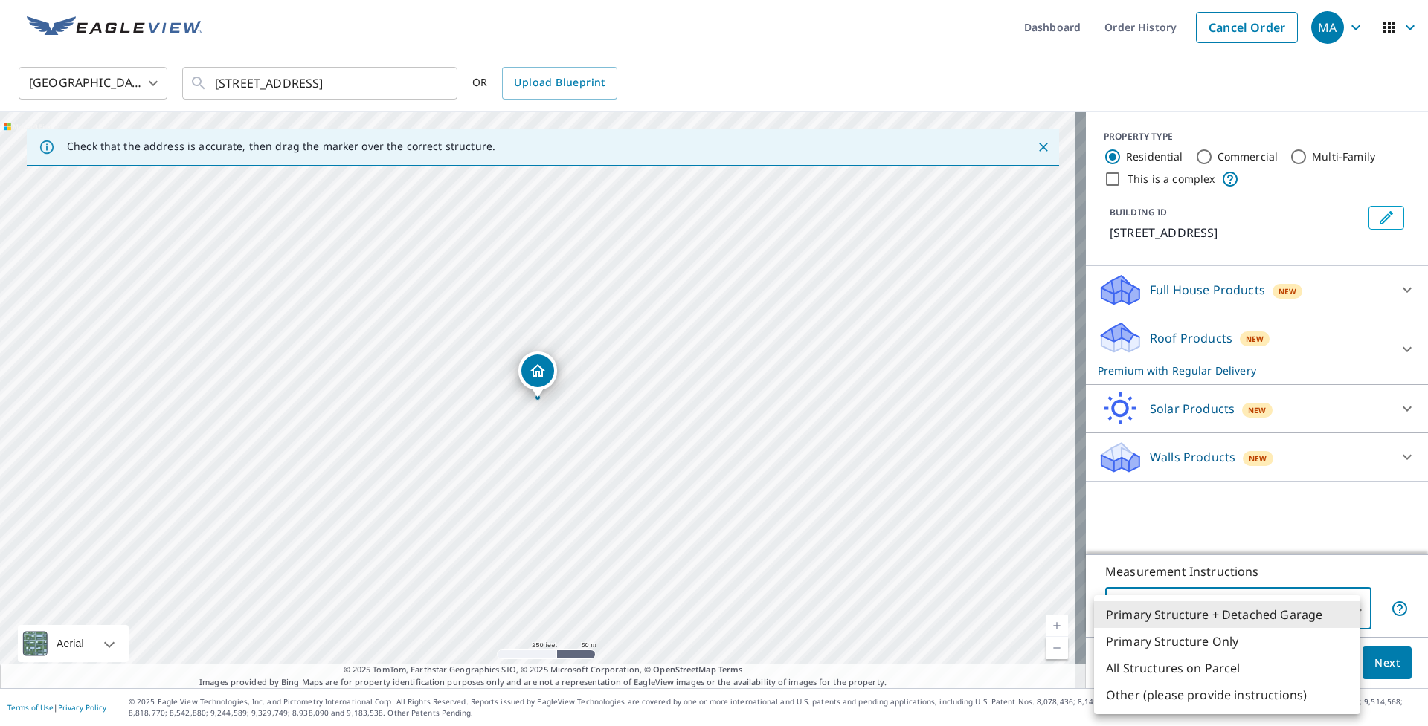
click at [1162, 639] on li "Primary Structure Only" at bounding box center [1227, 641] width 266 height 27
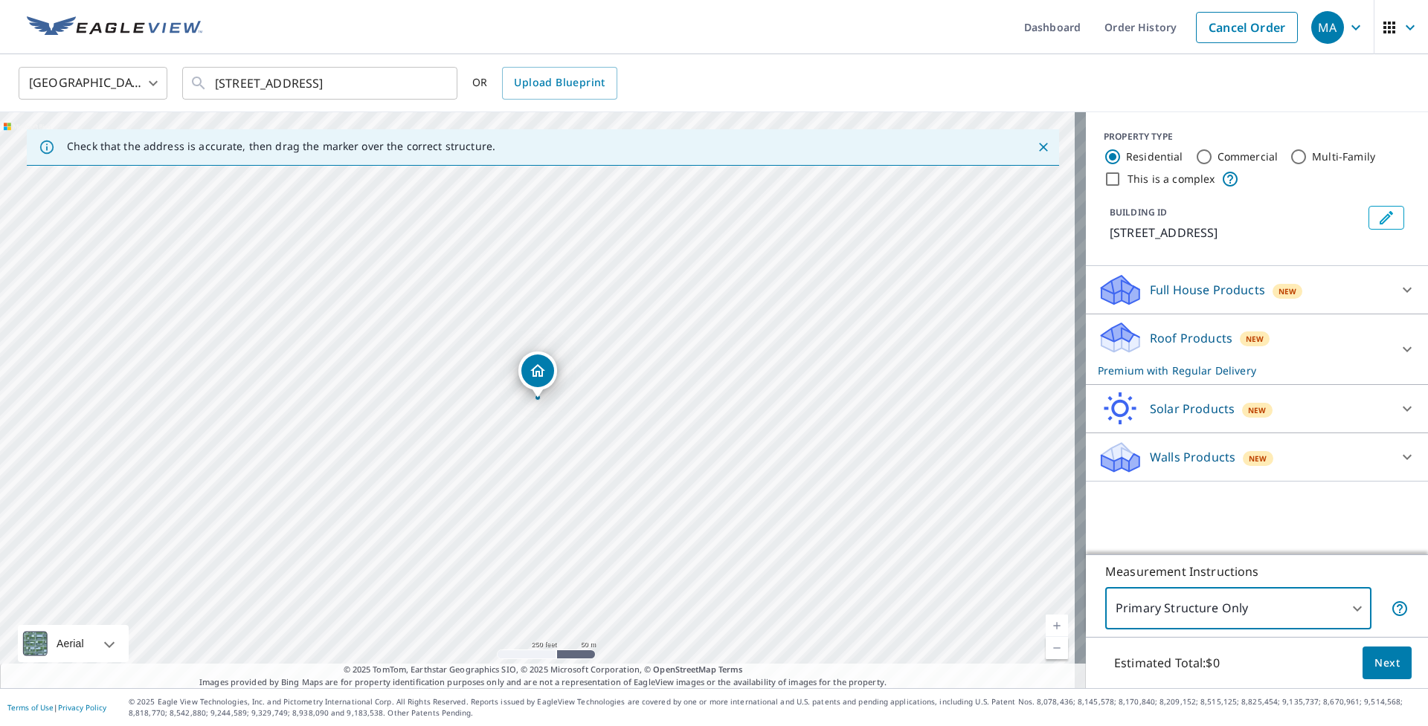
click at [1184, 602] on body "MA MA Dashboard Order History Cancel Order MA United States US ​ 226 Cabin Trai…" at bounding box center [714, 363] width 1428 height 726
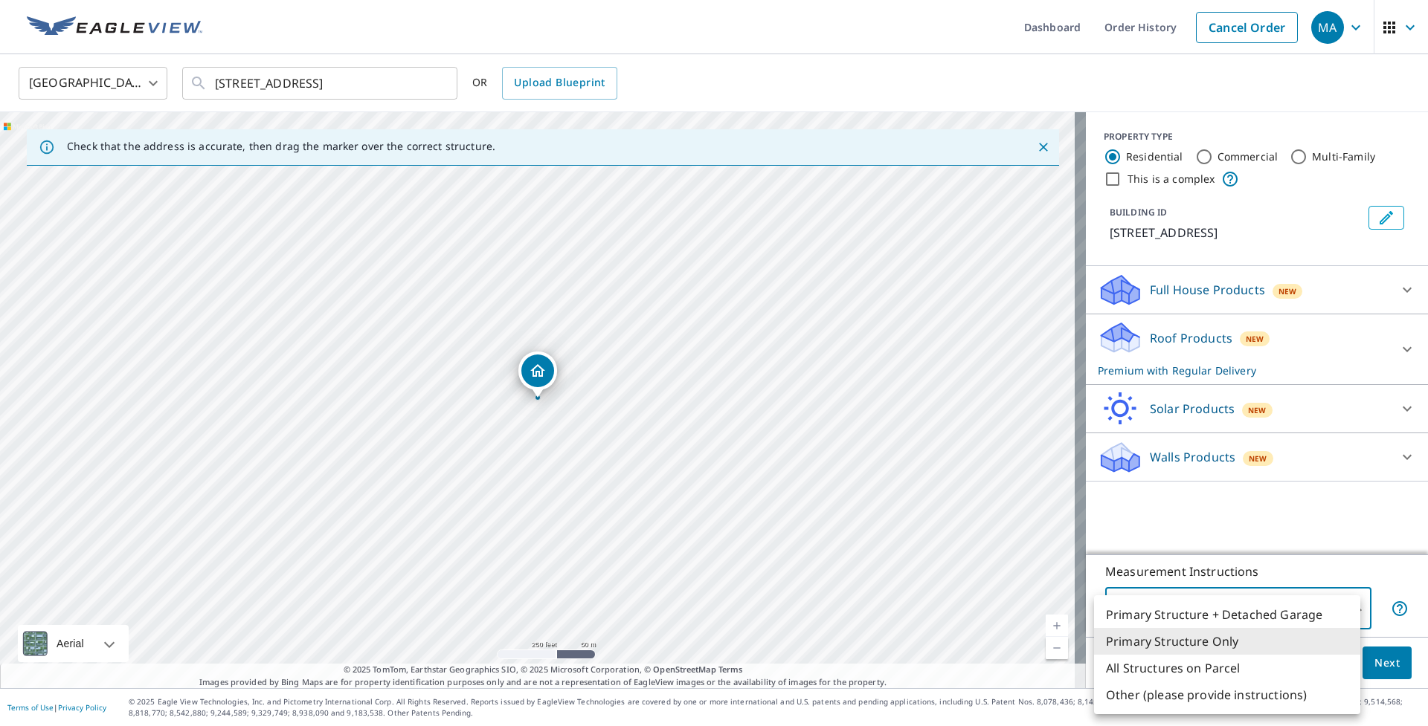
click at [1203, 607] on li "Primary Structure + Detached Garage" at bounding box center [1227, 615] width 266 height 27
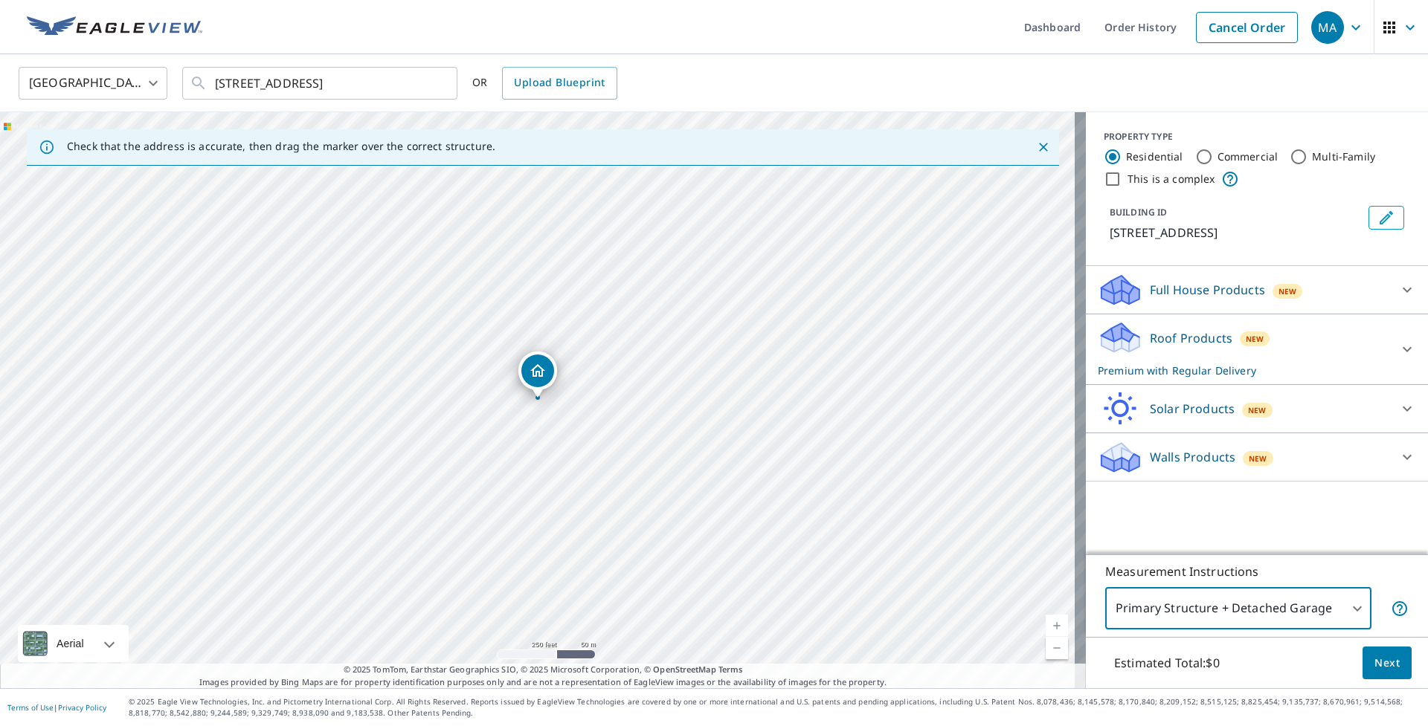
click at [1235, 613] on body "MA MA Dashboard Order History Cancel Order MA United States US ​ 226 Cabin Trai…" at bounding box center [714, 363] width 1428 height 726
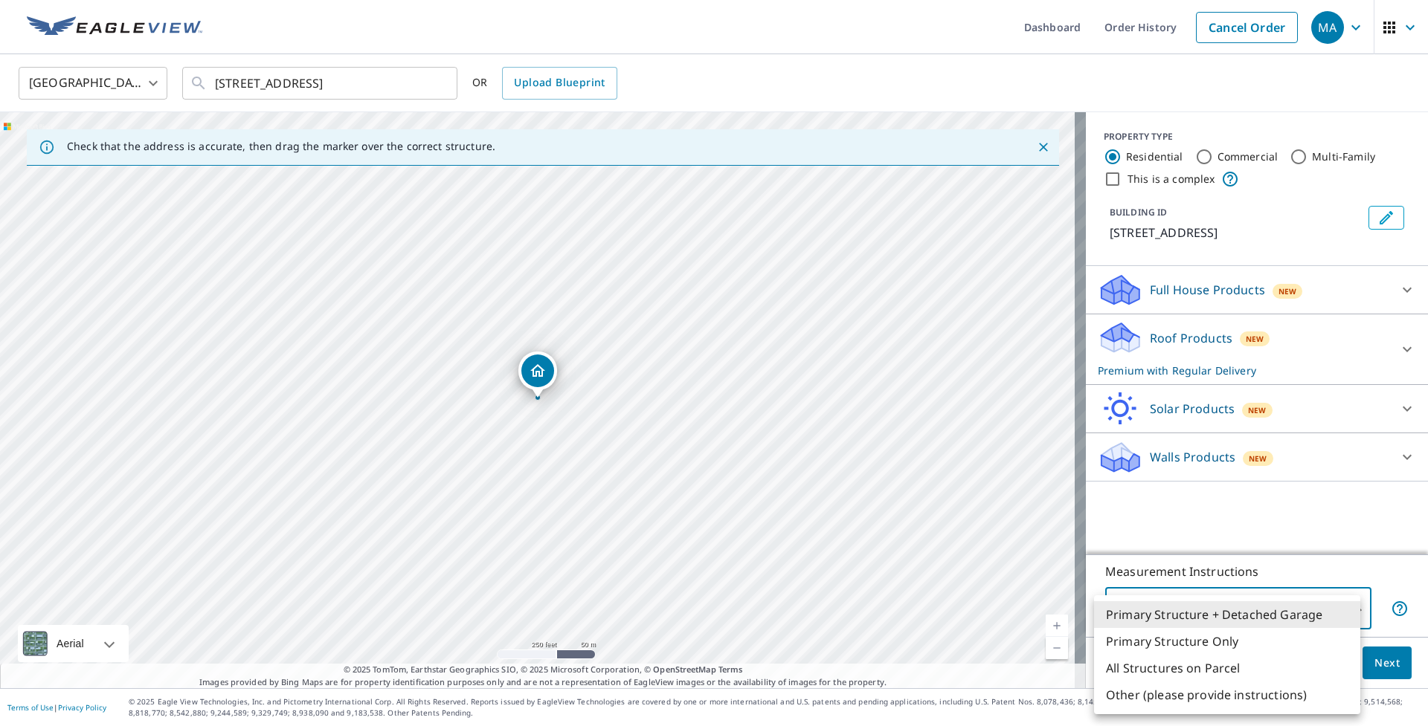
click at [1166, 641] on li "Primary Structure Only" at bounding box center [1227, 641] width 266 height 27
click at [1237, 611] on body "MA MA Dashboard Order History Cancel Order MA United States US ​ 226 Cabin Trai…" at bounding box center [714, 363] width 1428 height 726
click at [1281, 622] on li "Primary Structure + Detached Garage" at bounding box center [1227, 615] width 266 height 27
type input "1"
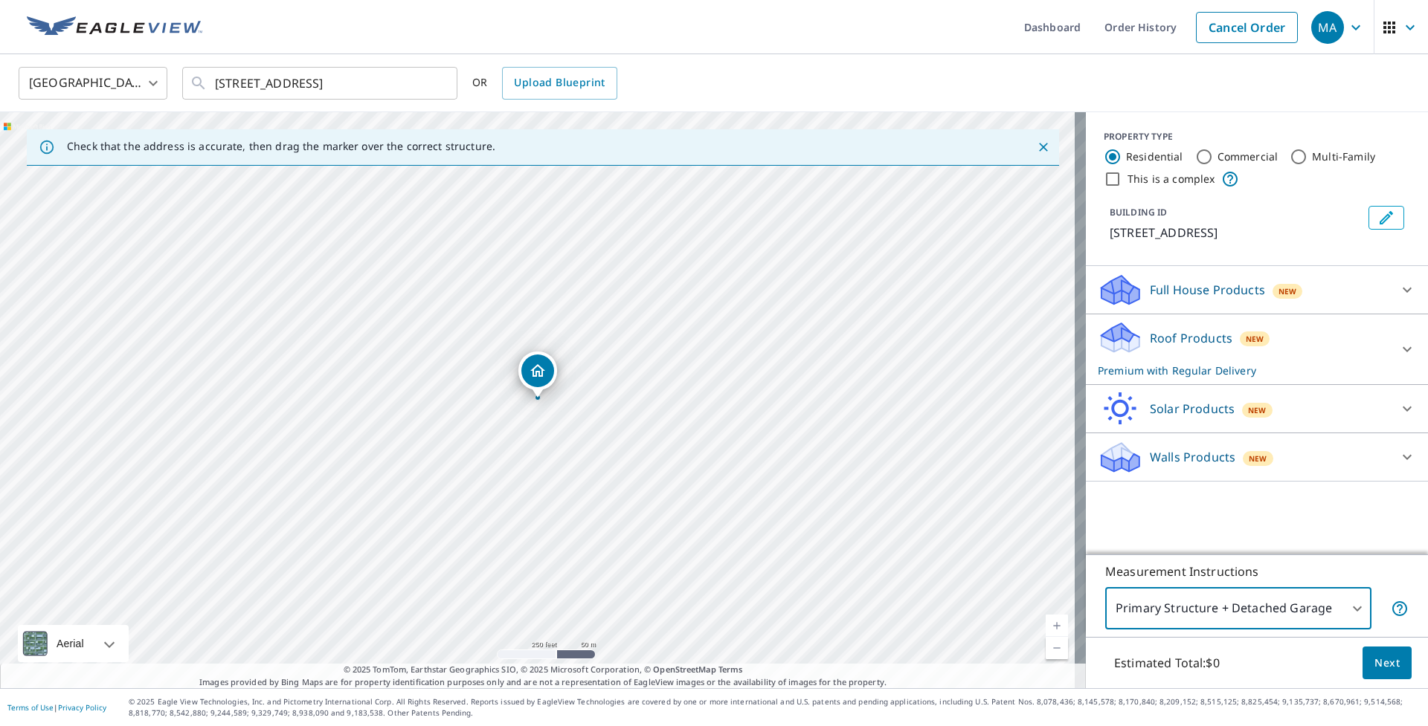
click at [1374, 663] on span "Next" at bounding box center [1386, 663] width 25 height 19
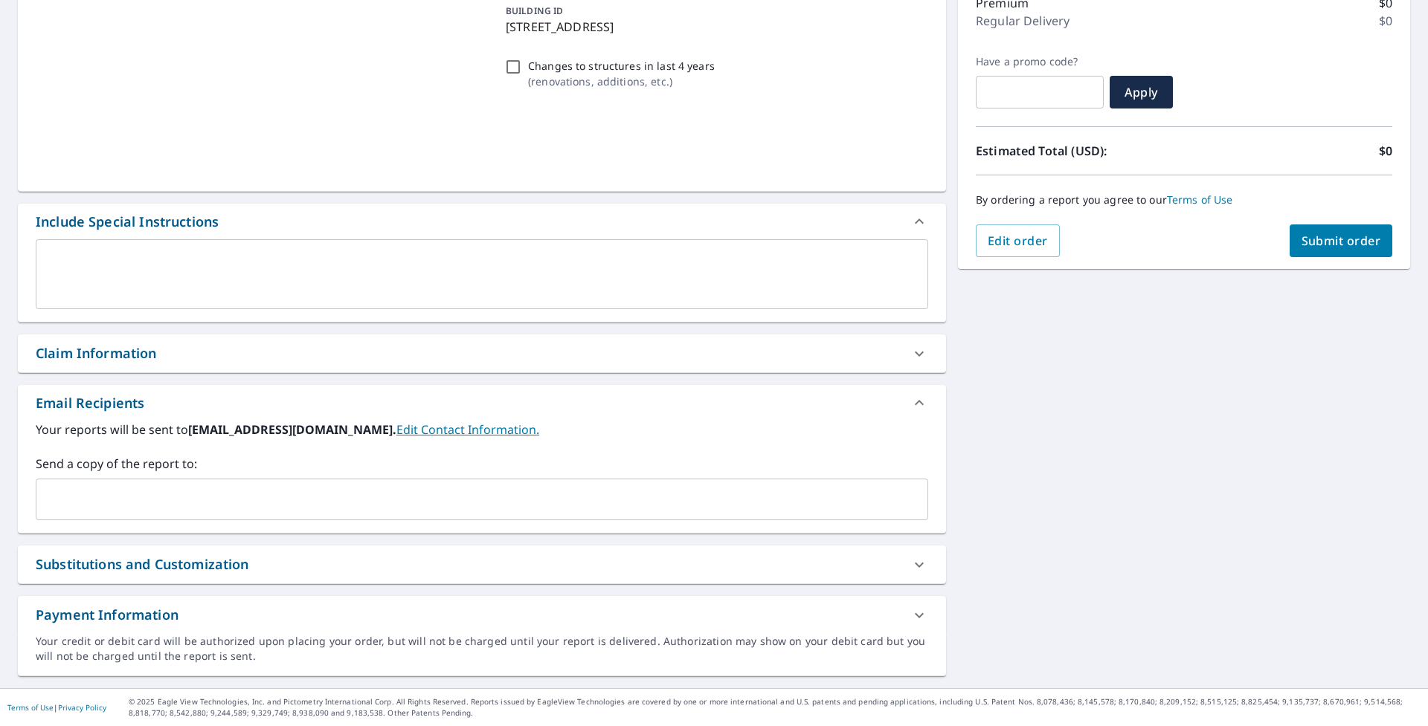
scroll to position [205, 0]
